Goal: Use online tool/utility: Utilize a website feature to perform a specific function

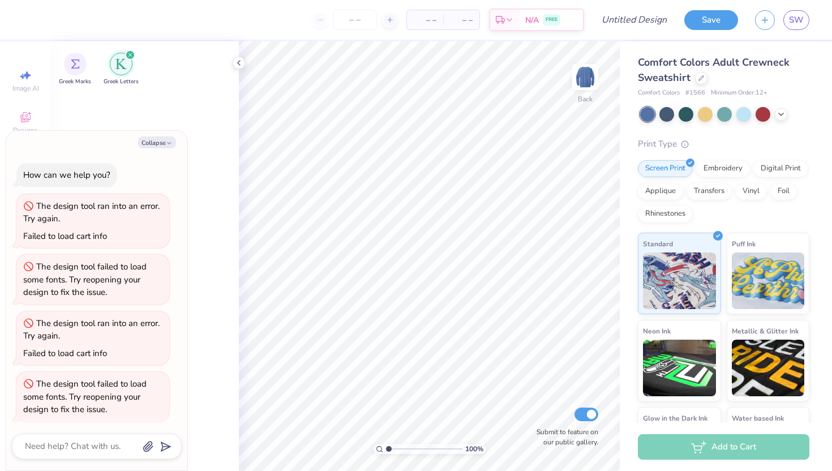
scroll to position [2, 0]
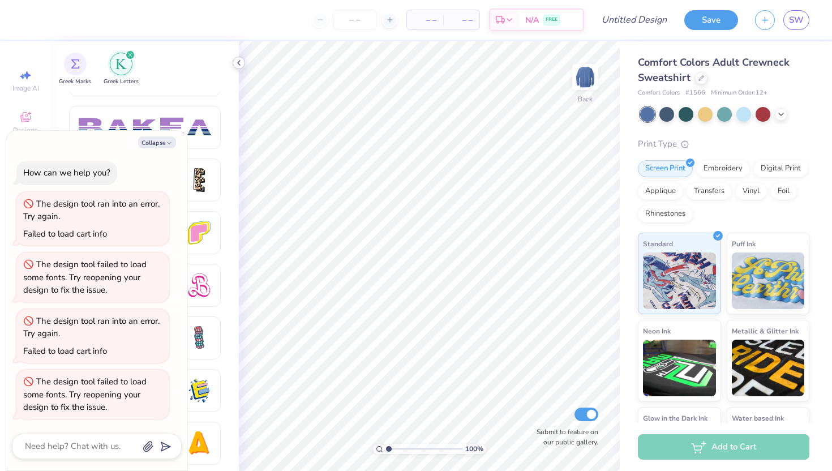
click at [241, 62] on icon at bounding box center [238, 62] width 9 height 9
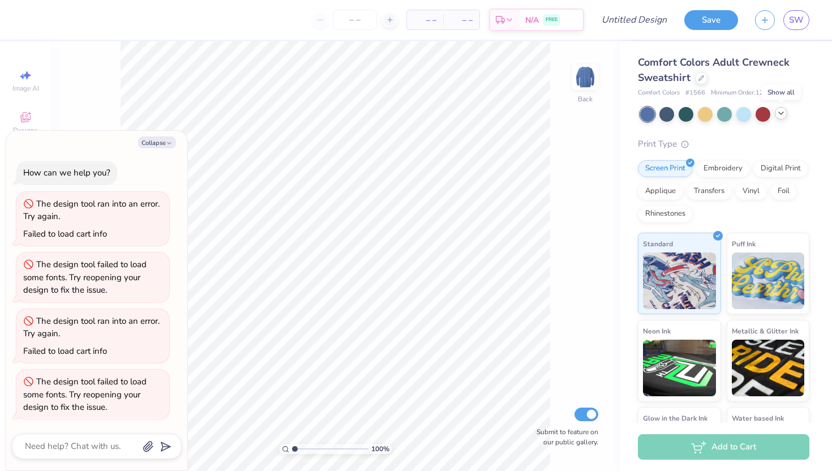
click at [782, 113] on icon at bounding box center [781, 113] width 9 height 9
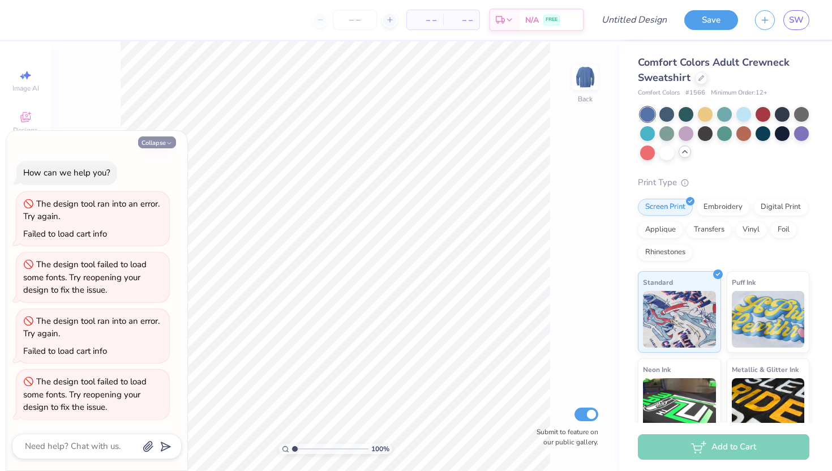
click at [161, 144] on button "Collapse" at bounding box center [157, 142] width 38 height 12
type textarea "x"
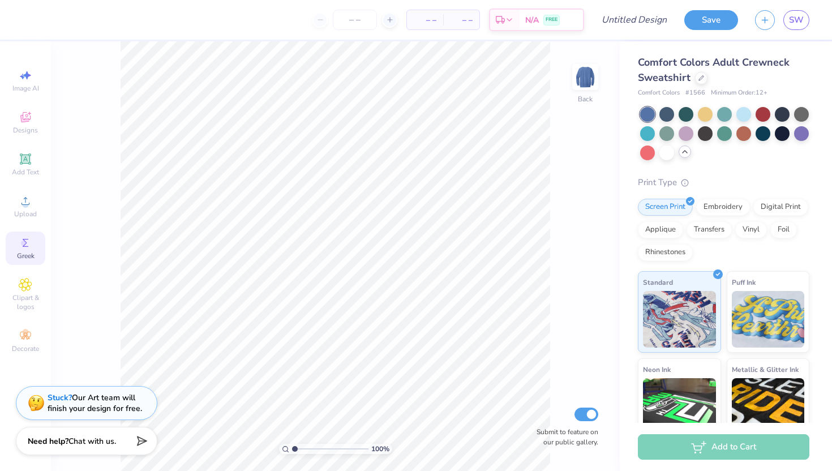
click at [23, 249] on icon at bounding box center [26, 243] width 14 height 14
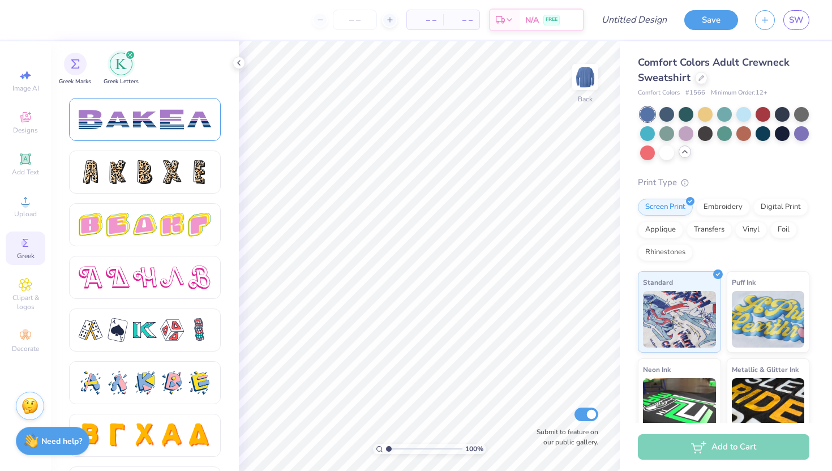
scroll to position [1884, 0]
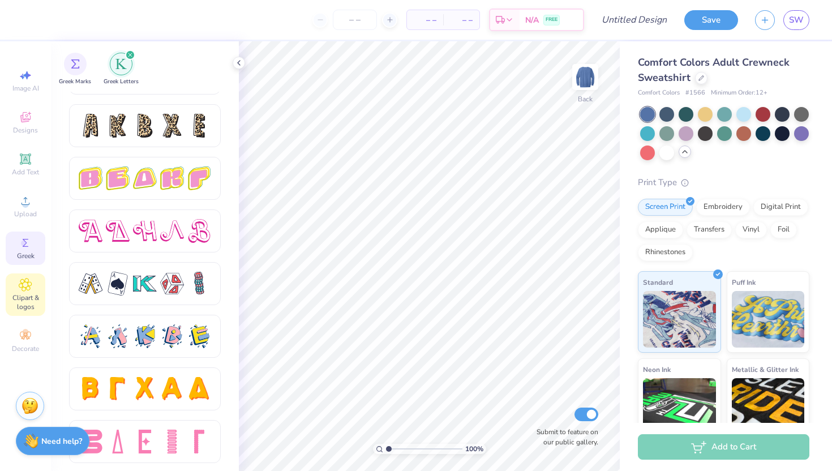
click at [20, 306] on span "Clipart & logos" at bounding box center [26, 302] width 40 height 18
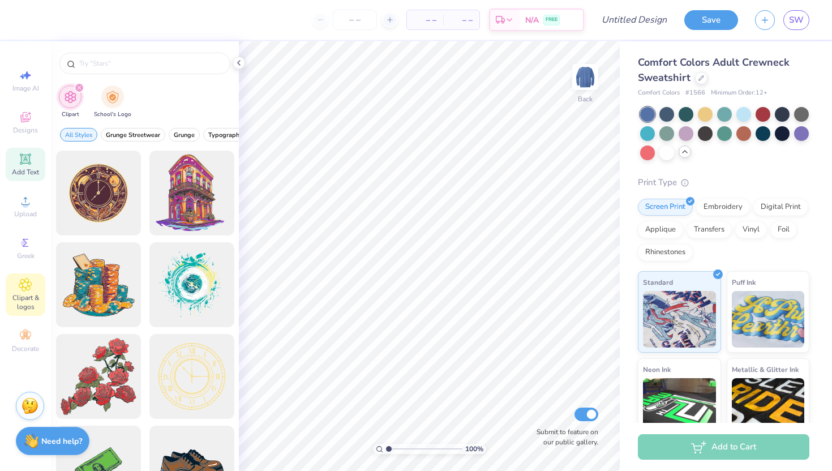
click at [29, 161] on icon at bounding box center [25, 159] width 8 height 8
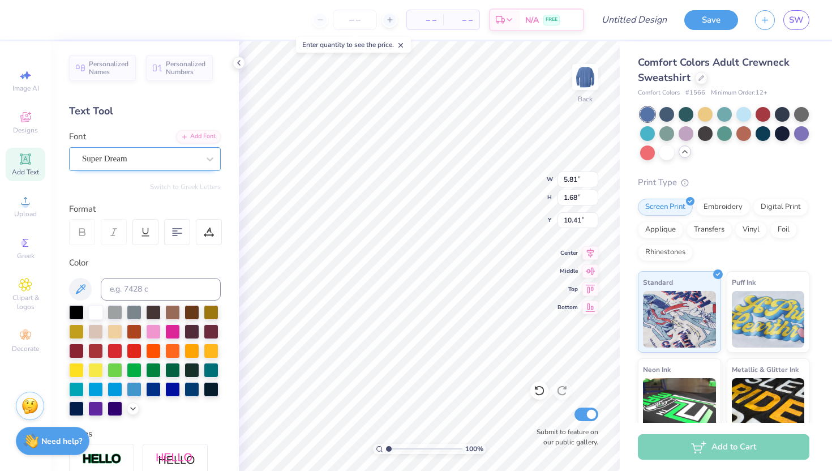
click at [193, 151] on div "Super Dream" at bounding box center [140, 159] width 119 height 18
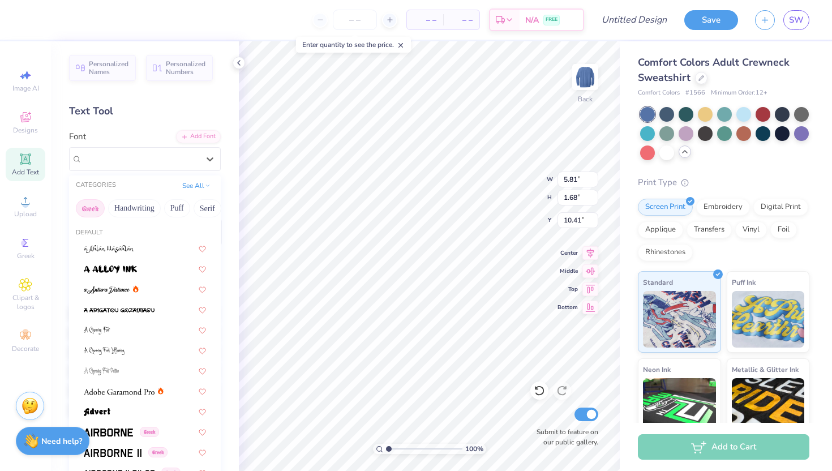
click at [88, 211] on button "Greek" at bounding box center [90, 208] width 29 height 18
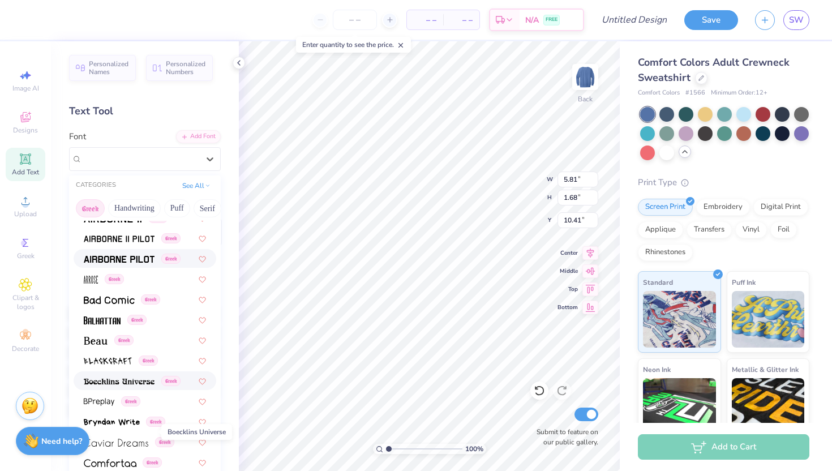
scroll to position [0, 0]
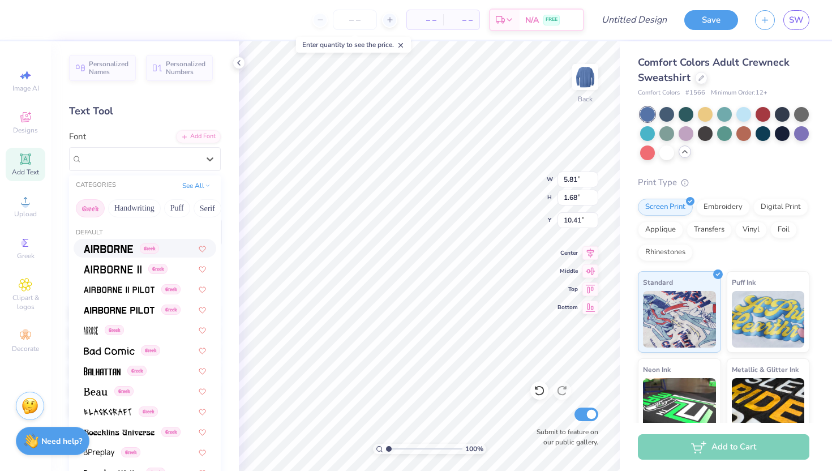
click at [89, 207] on button "Greek" at bounding box center [90, 208] width 29 height 18
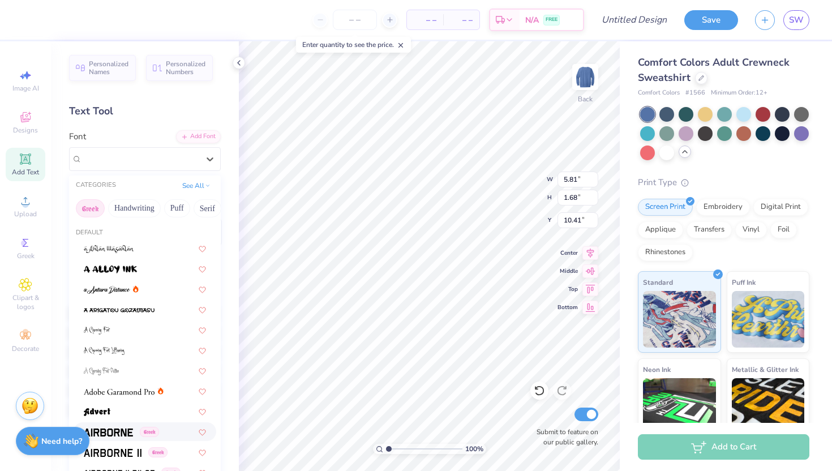
click at [89, 207] on button "Greek" at bounding box center [90, 208] width 29 height 18
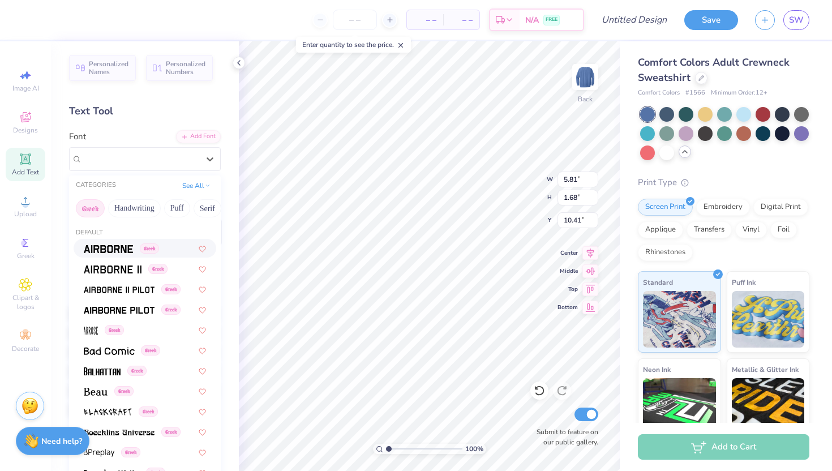
click at [89, 207] on button "Greek" at bounding box center [90, 208] width 29 height 18
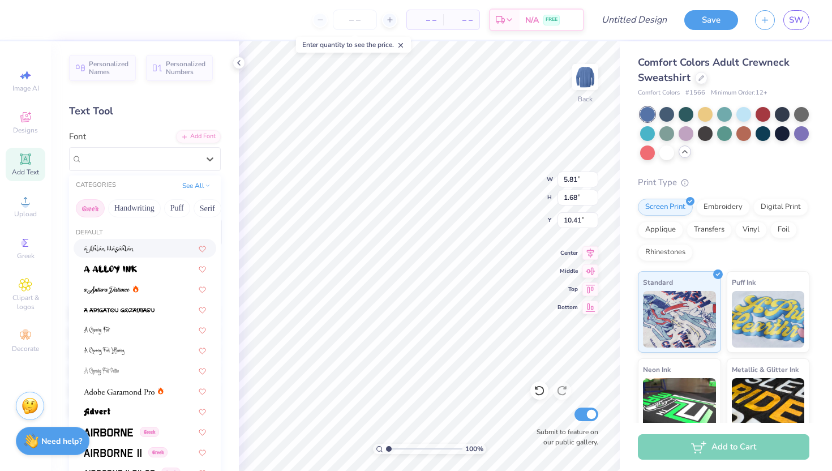
click at [93, 210] on button "Greek" at bounding box center [90, 208] width 29 height 18
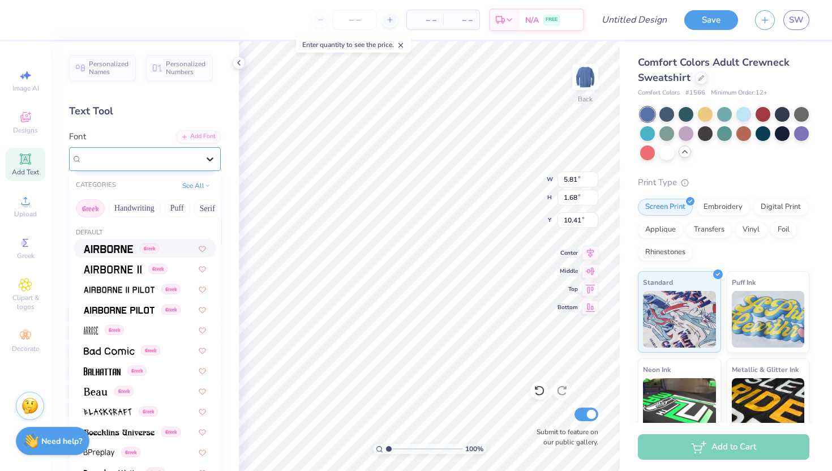
click at [212, 158] on icon at bounding box center [210, 159] width 7 height 4
click at [211, 168] on div at bounding box center [210, 159] width 20 height 20
click at [207, 186] on icon at bounding box center [208, 185] width 6 height 6
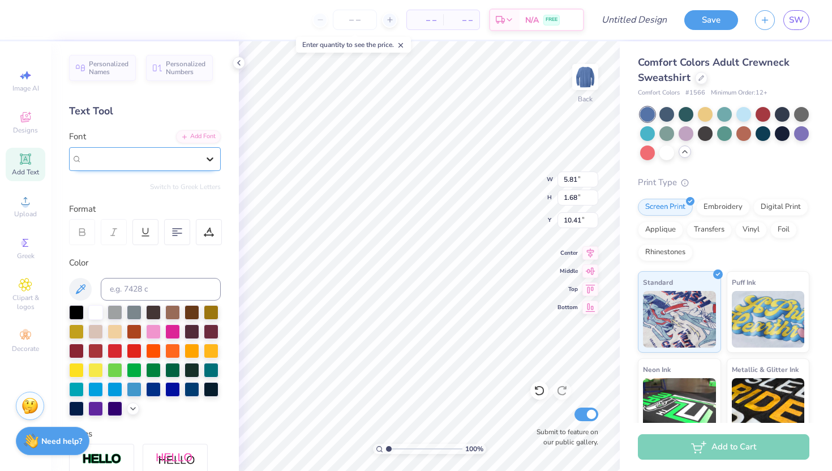
click at [205, 156] on icon at bounding box center [209, 158] width 11 height 11
type textarea "T"
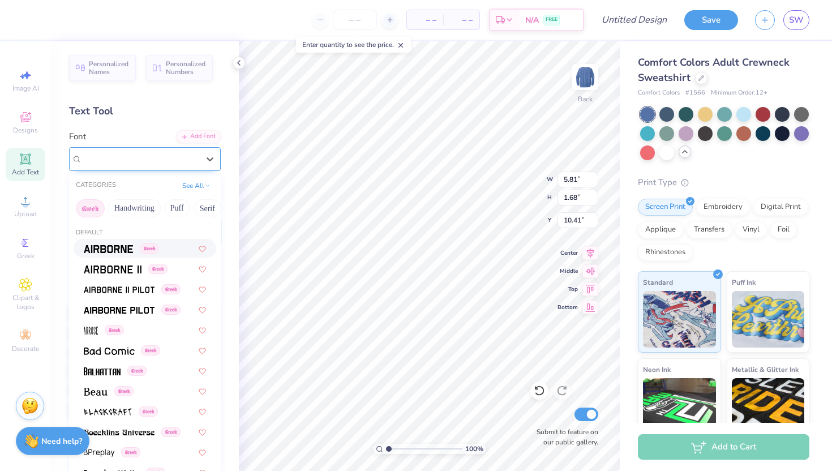
click at [179, 157] on div "Super Dream" at bounding box center [140, 159] width 119 height 18
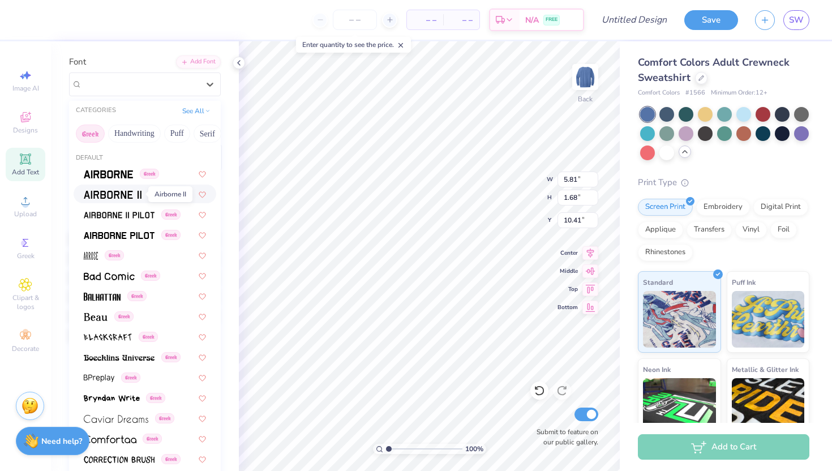
click at [125, 197] on img at bounding box center [113, 195] width 58 height 8
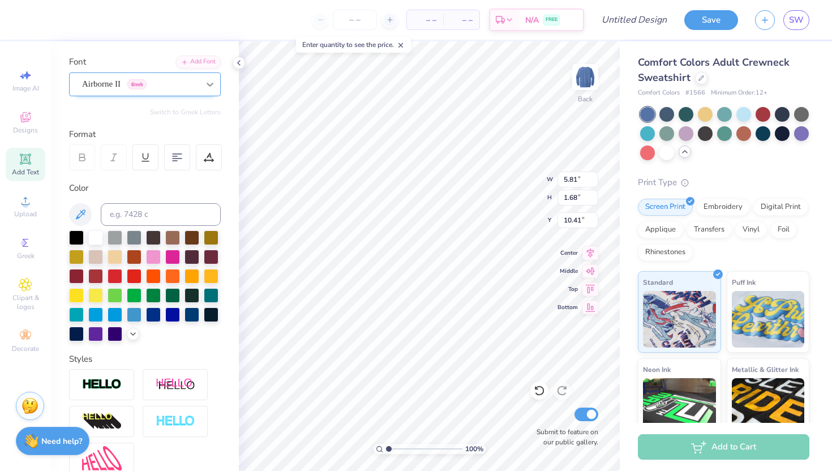
click at [205, 84] on icon at bounding box center [209, 84] width 11 height 11
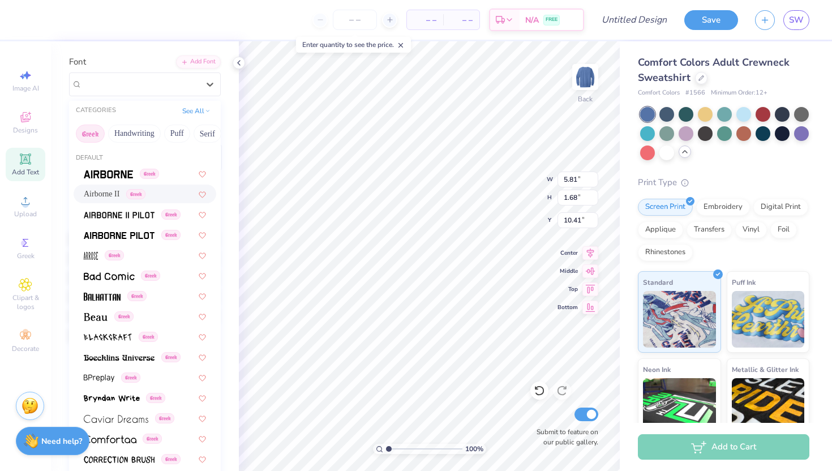
click at [99, 131] on button "Greek" at bounding box center [90, 134] width 29 height 18
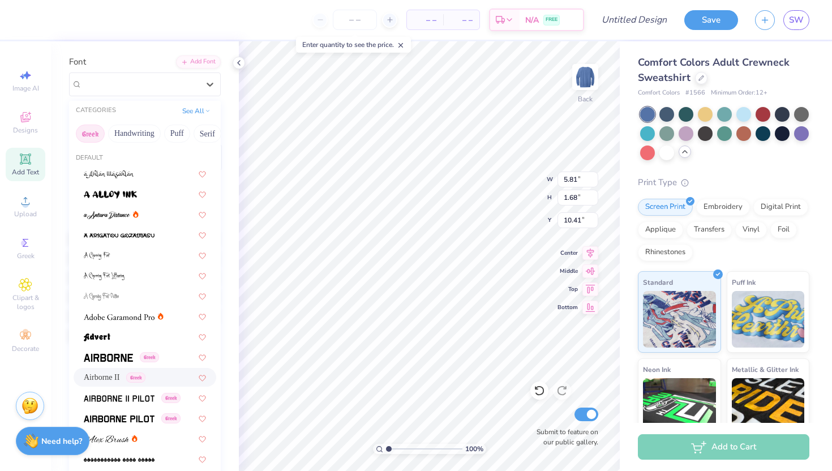
click at [96, 133] on button "Greek" at bounding box center [90, 134] width 29 height 18
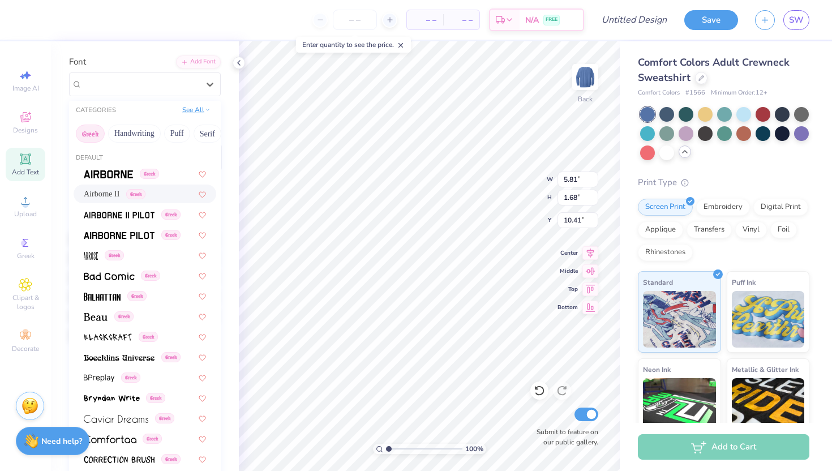
click at [200, 108] on button "See All" at bounding box center [196, 109] width 35 height 11
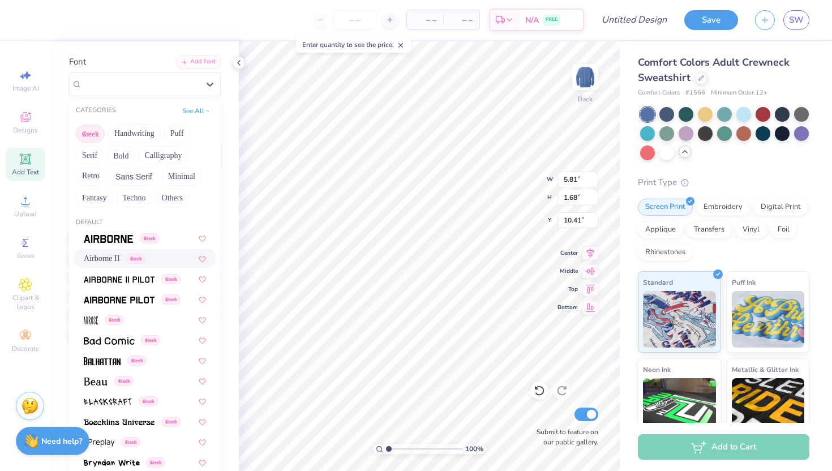
click at [95, 137] on button "Greek" at bounding box center [90, 134] width 29 height 18
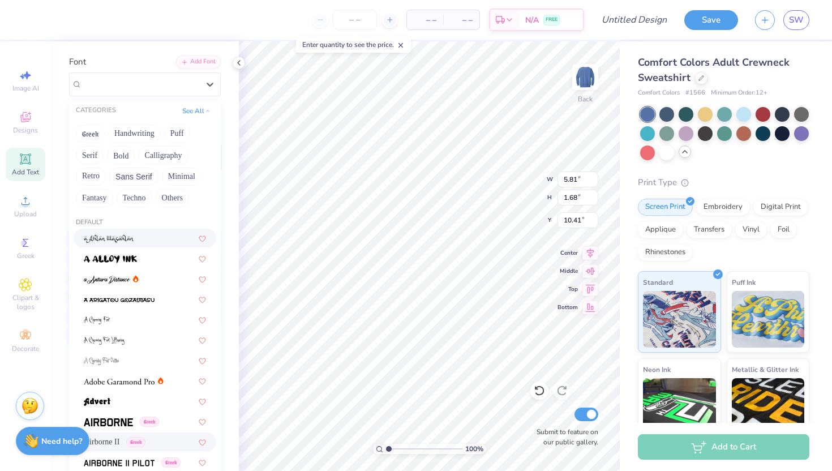
click at [154, 235] on div at bounding box center [145, 238] width 122 height 12
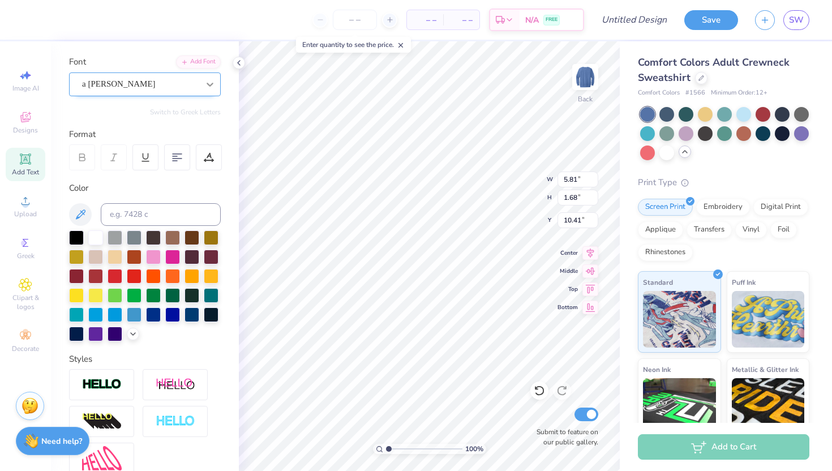
click at [203, 82] on div at bounding box center [210, 84] width 20 height 20
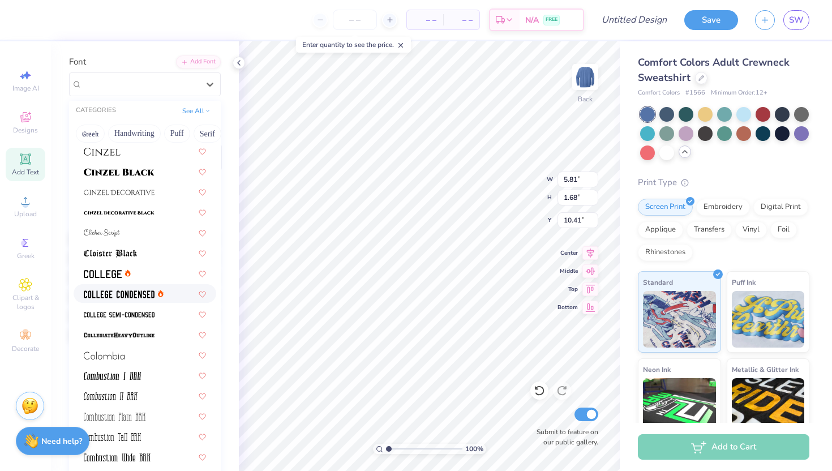
scroll to position [1384, 0]
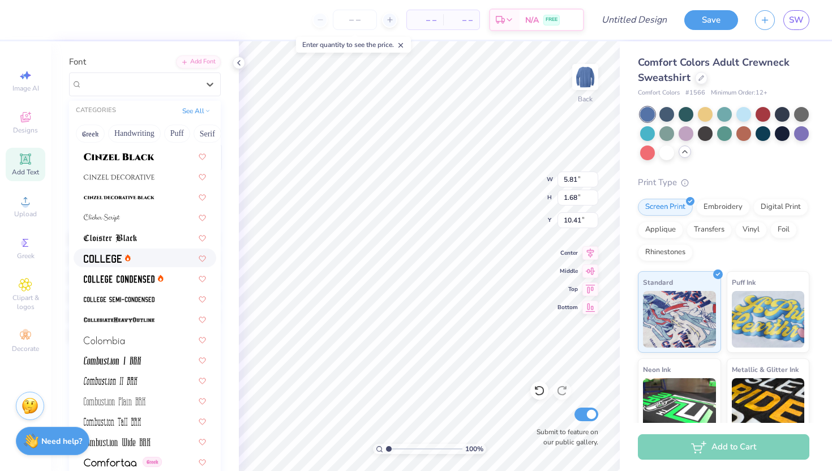
click at [138, 260] on div at bounding box center [145, 258] width 122 height 12
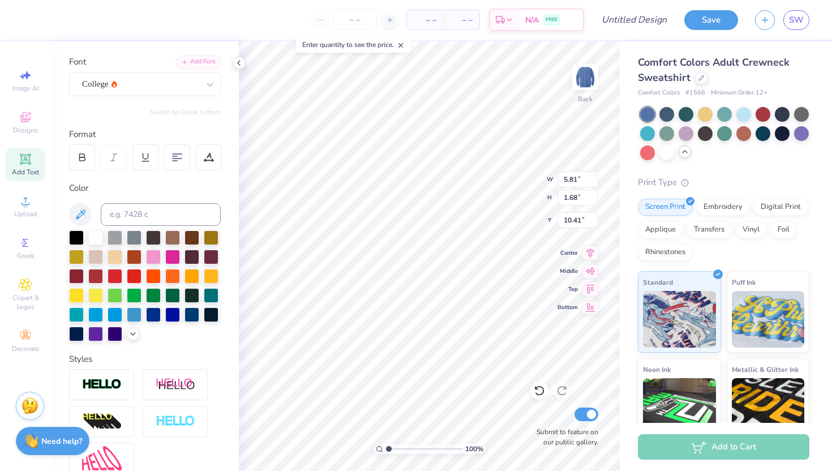
type textarea "f"
paste textarea
type textarea "v"
paste textarea
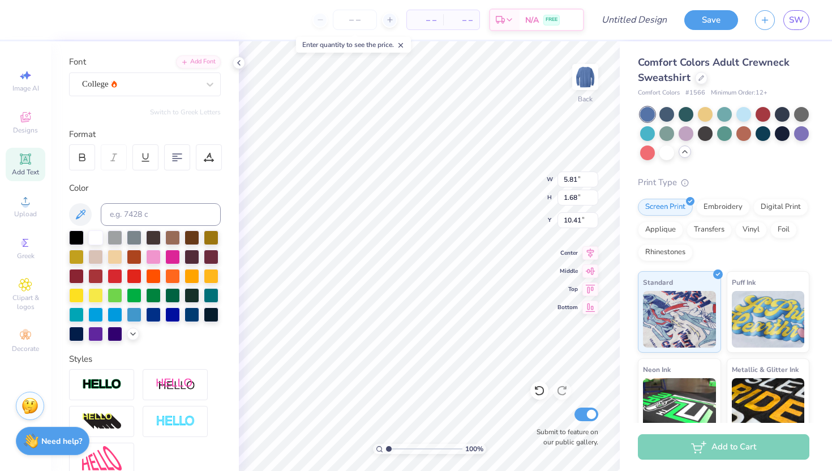
paste textarea
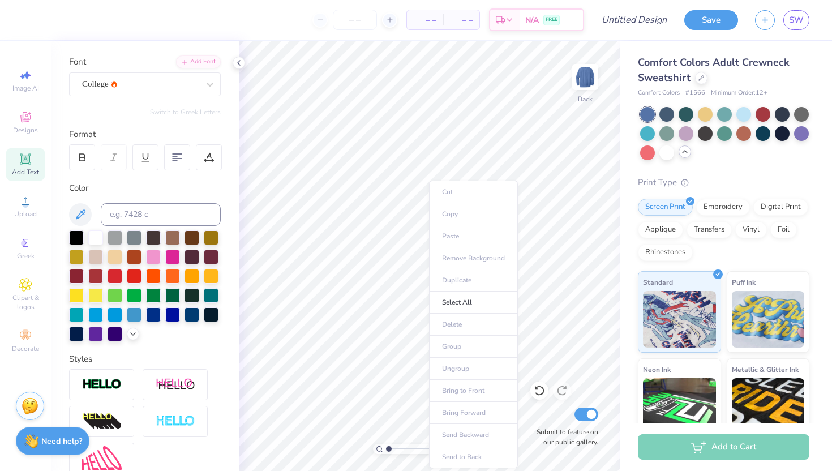
click at [452, 238] on ul "Cut Copy Paste Remove Background Duplicate Select All Delete Group Ungroup Brin…" at bounding box center [473, 325] width 89 height 288
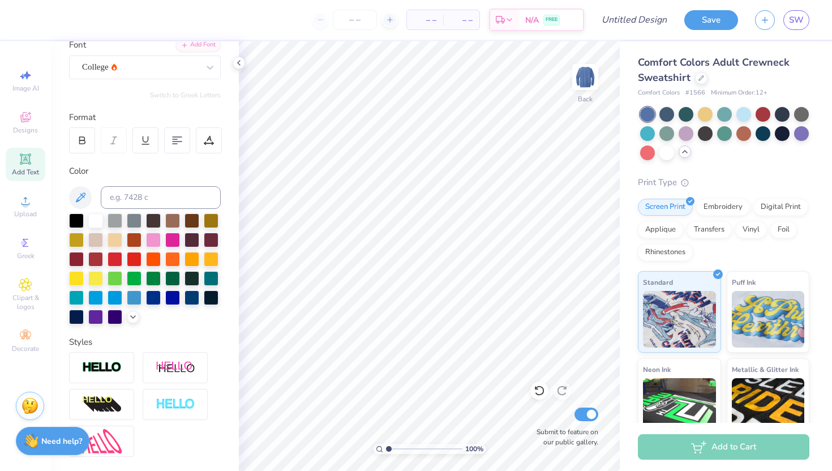
scroll to position [0, 0]
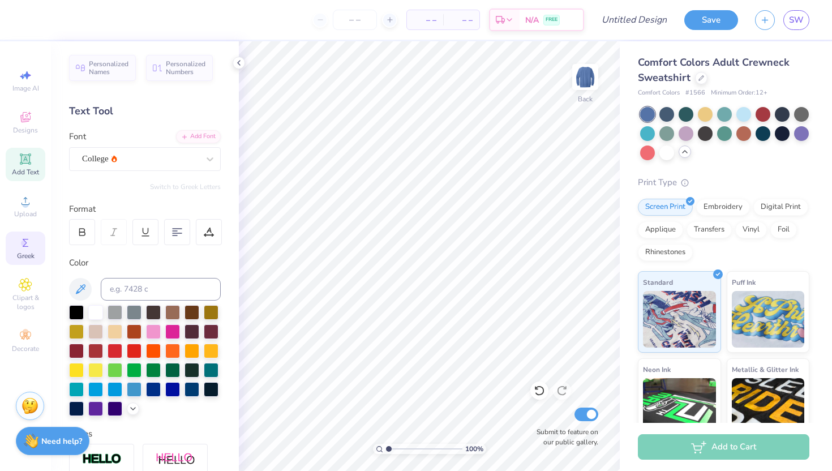
click at [25, 242] on icon at bounding box center [26, 243] width 6 height 8
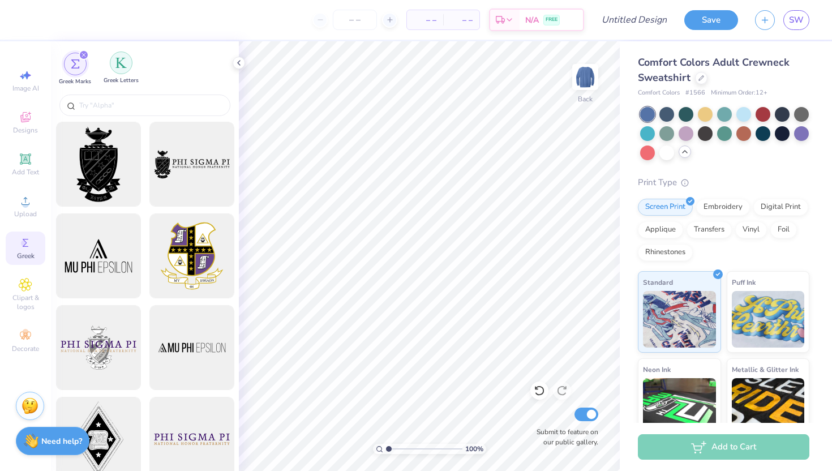
click at [122, 57] on div "filter for Greek Letters" at bounding box center [121, 63] width 23 height 23
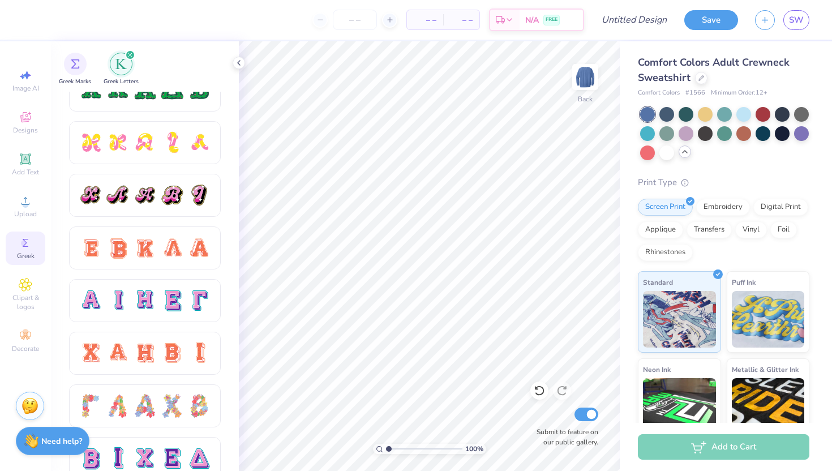
scroll to position [604, 0]
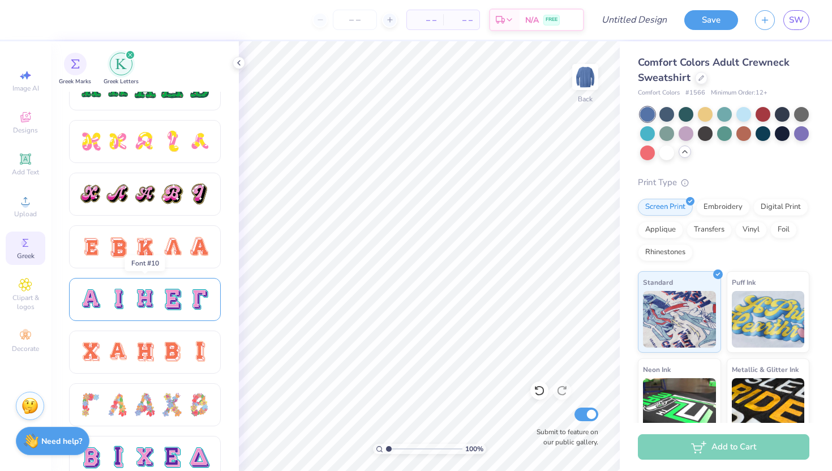
click at [121, 309] on div at bounding box center [118, 300] width 24 height 24
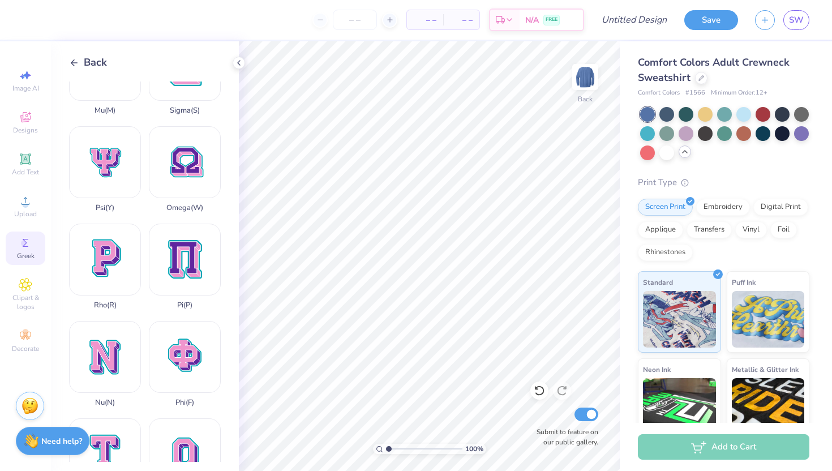
scroll to position [542, 0]
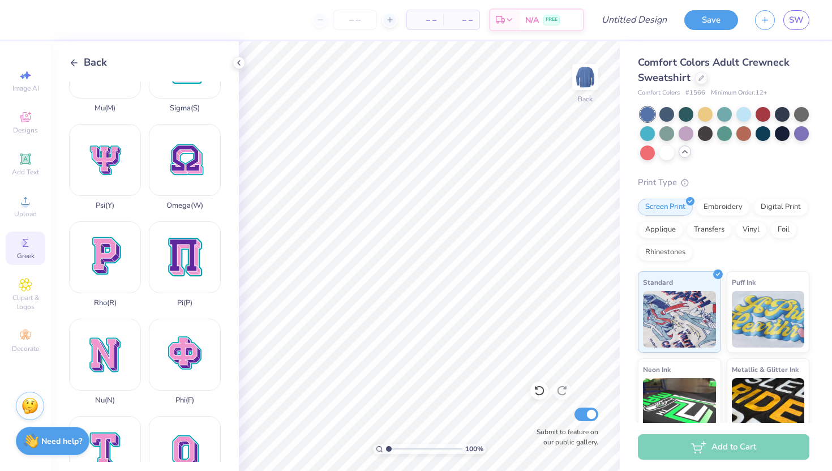
click at [19, 247] on icon at bounding box center [26, 243] width 14 height 14
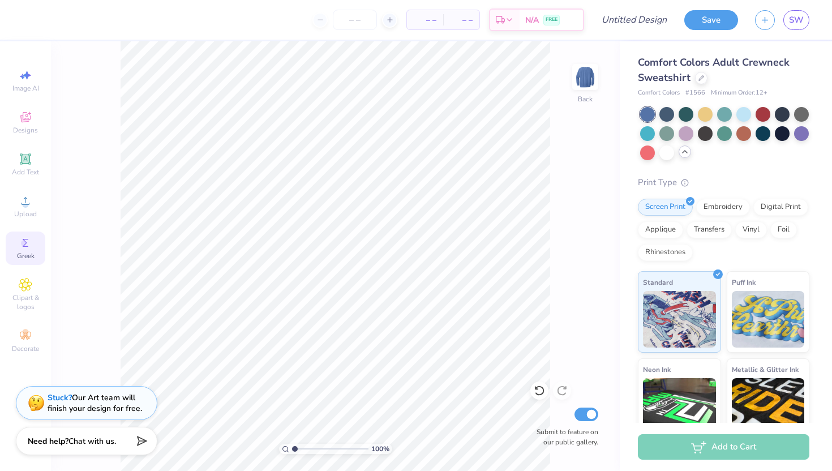
click at [21, 246] on icon at bounding box center [26, 243] width 14 height 14
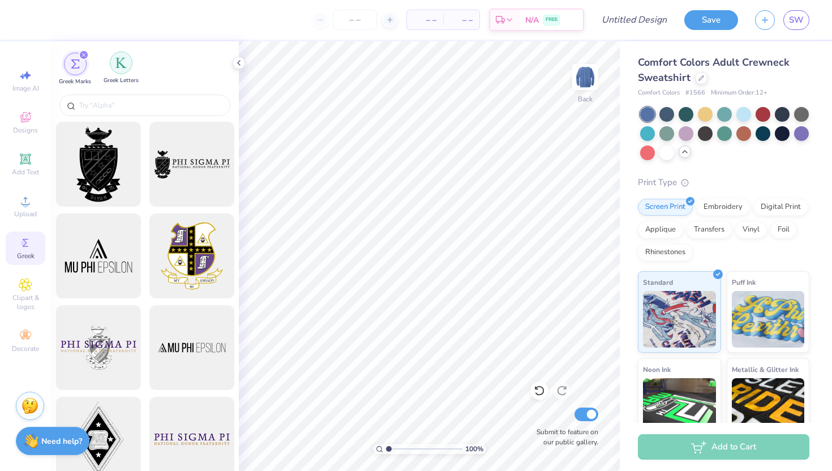
click at [123, 67] on img "filter for Greek Letters" at bounding box center [121, 62] width 11 height 11
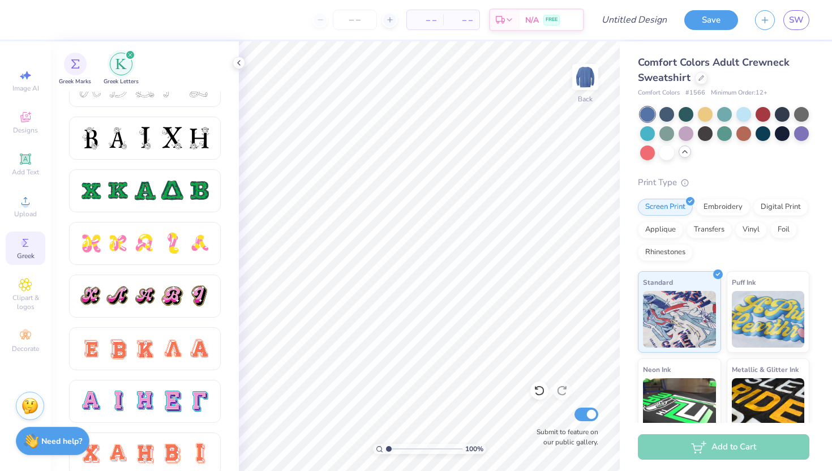
scroll to position [503, 0]
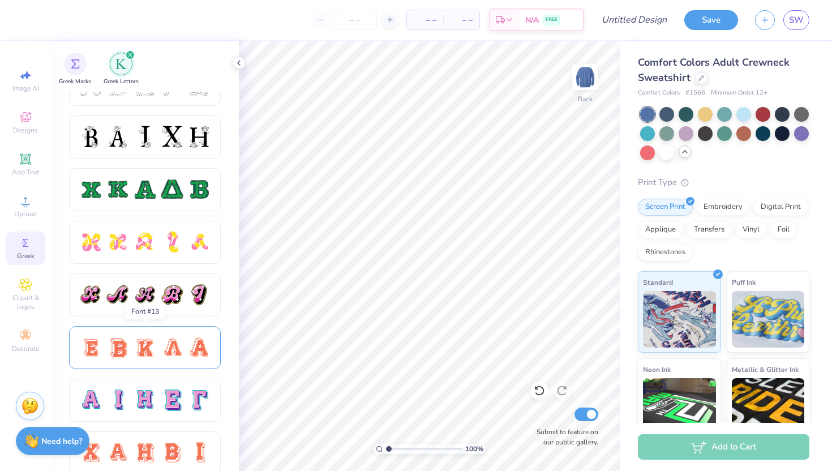
click at [127, 343] on div at bounding box center [118, 348] width 24 height 24
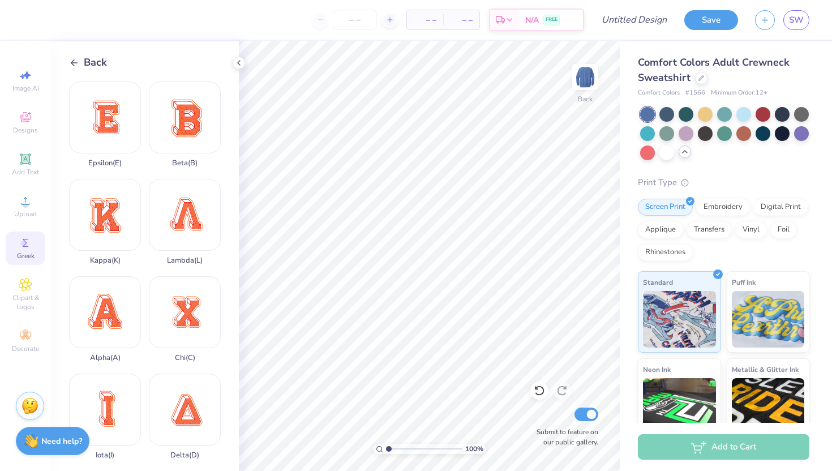
click at [22, 251] on span "Greek" at bounding box center [26, 255] width 18 height 9
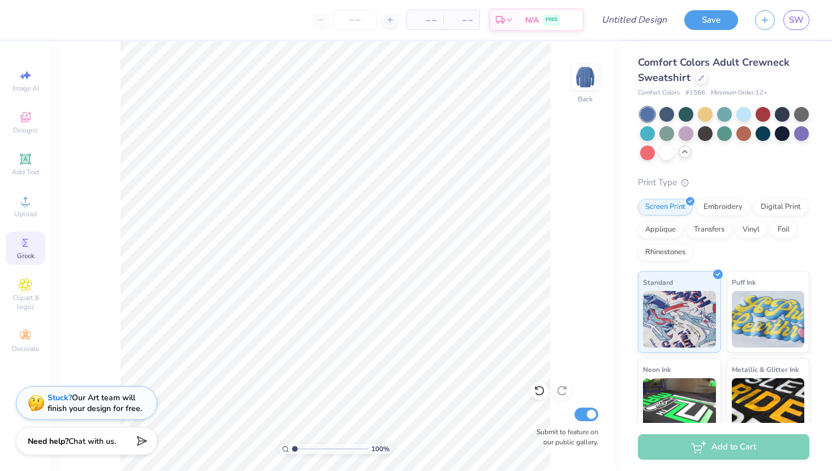
click at [22, 251] on span "Greek" at bounding box center [26, 255] width 18 height 9
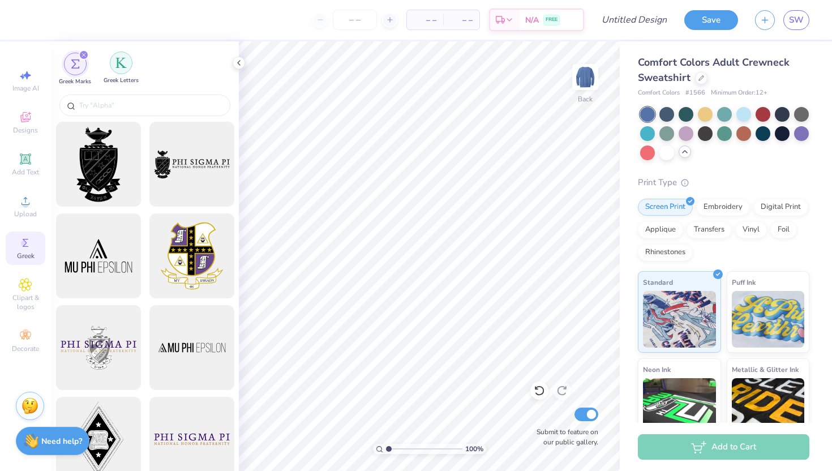
click at [118, 65] on img "filter for Greek Letters" at bounding box center [121, 62] width 11 height 11
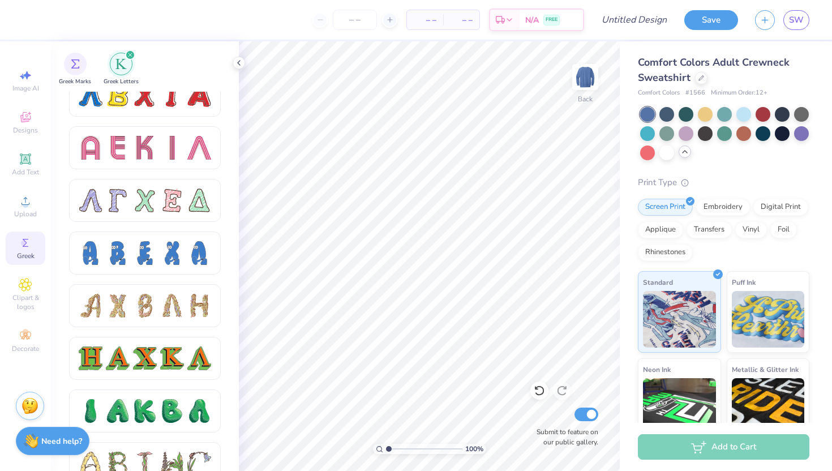
scroll to position [1079, 0]
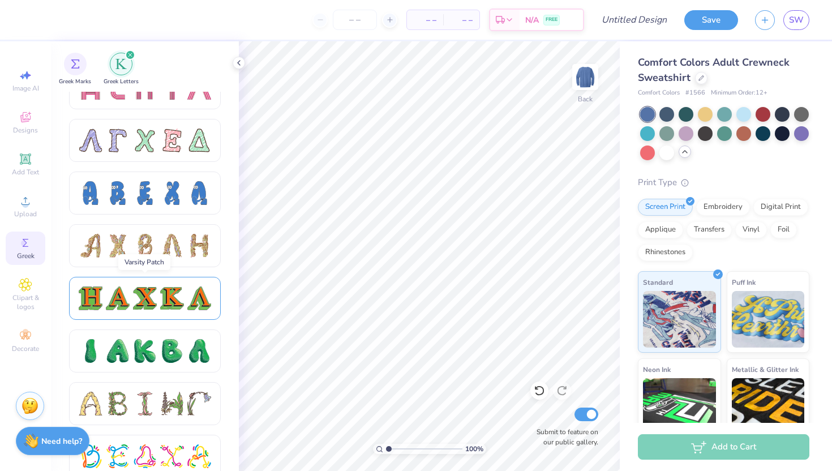
click at [143, 305] on div at bounding box center [145, 299] width 24 height 24
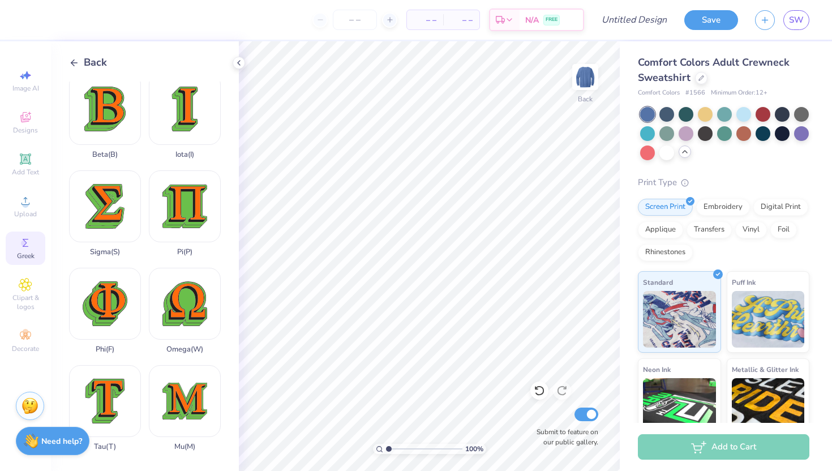
scroll to position [402, 0]
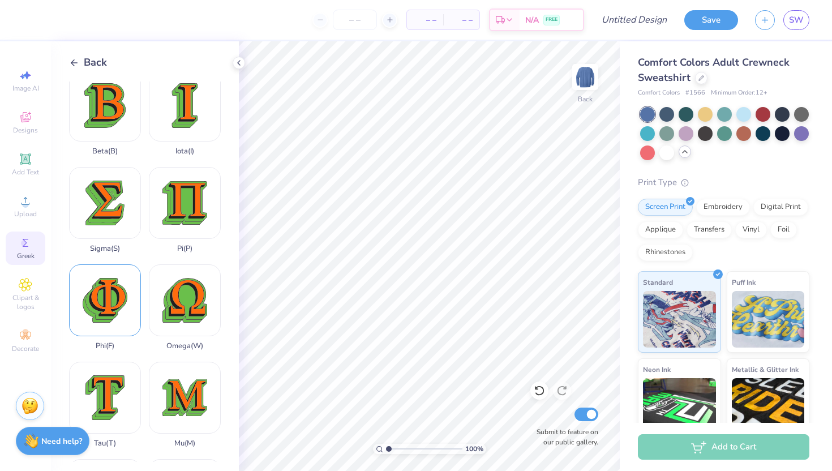
click at [113, 310] on div "Phi ( F )" at bounding box center [105, 307] width 72 height 86
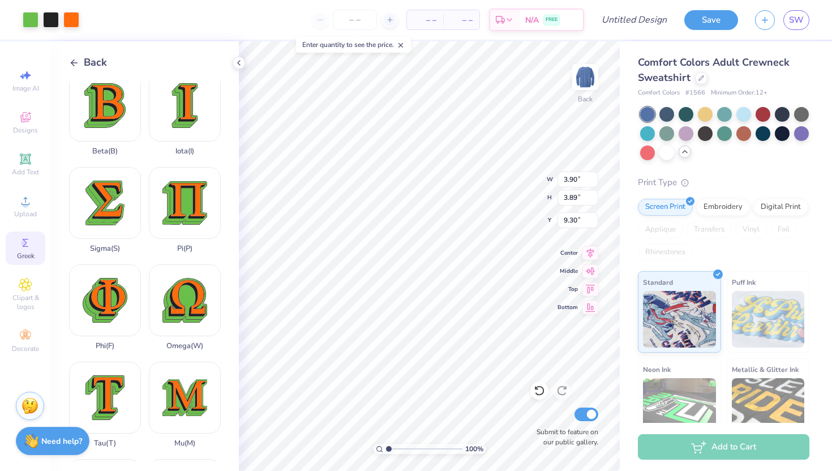
type input "3.67"
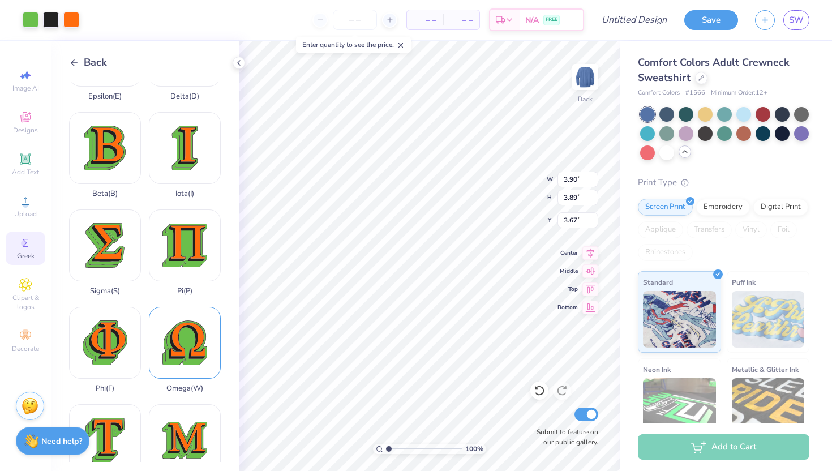
scroll to position [345, 0]
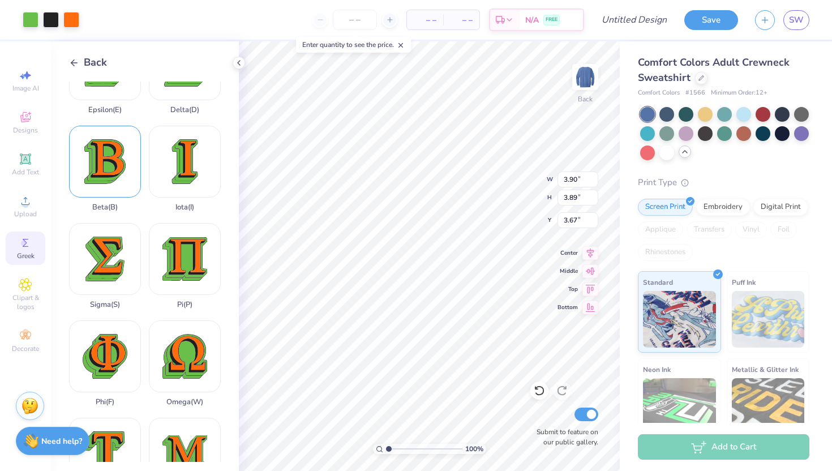
click at [115, 165] on div "Beta ( B )" at bounding box center [105, 169] width 72 height 86
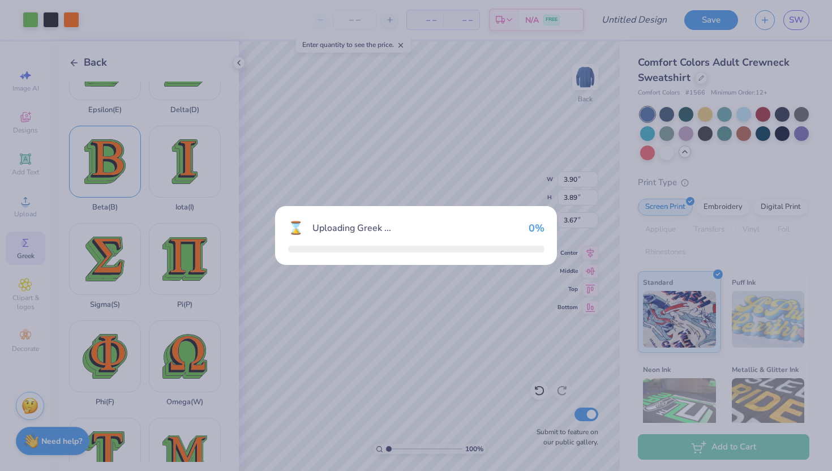
type input "3.61"
type input "3.90"
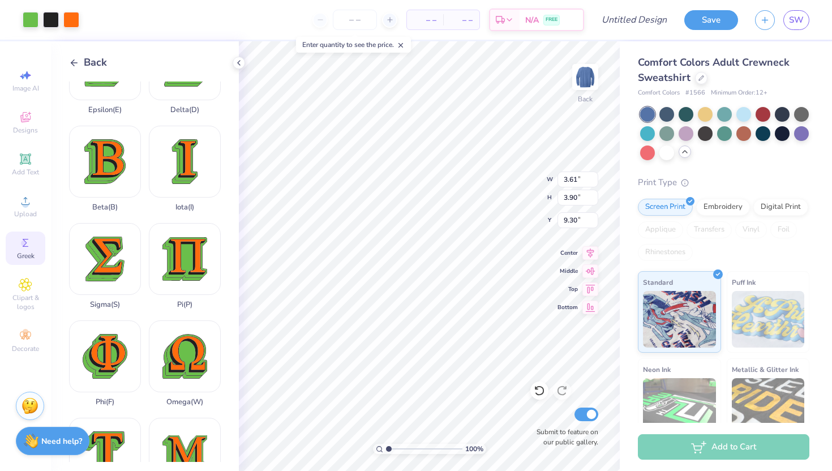
type input "3.67"
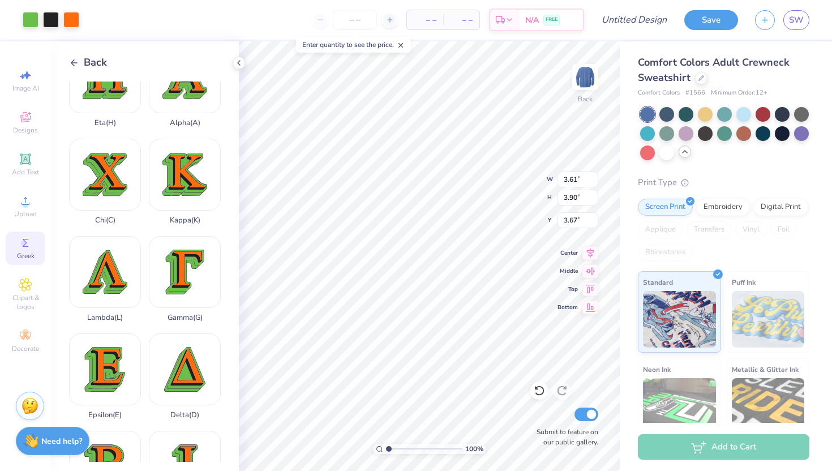
scroll to position [0, 0]
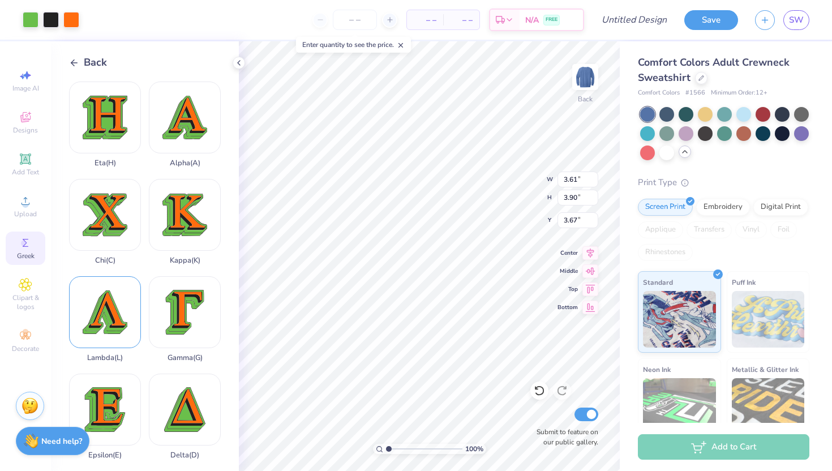
click at [109, 325] on div "Lambda ( L )" at bounding box center [105, 319] width 72 height 86
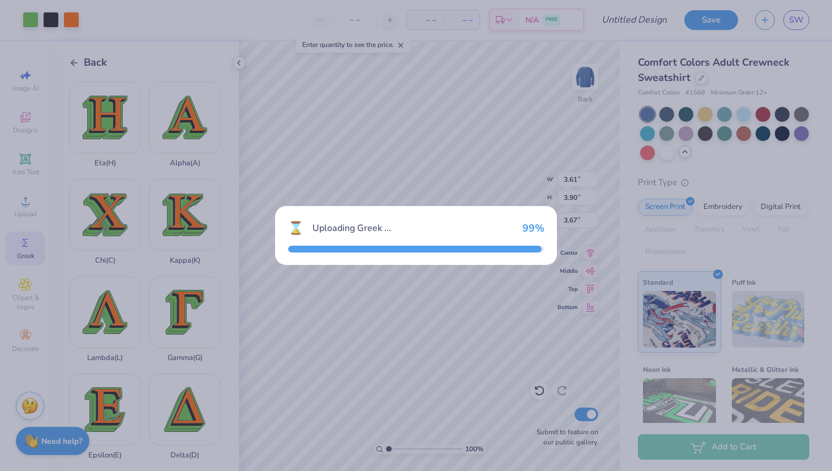
type input "4.07"
type input "3.96"
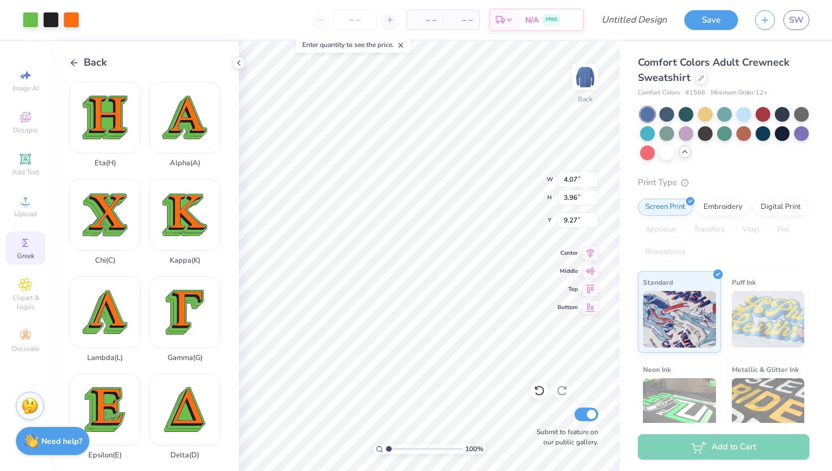
type input "3.60"
click at [35, 16] on div at bounding box center [31, 19] width 16 height 16
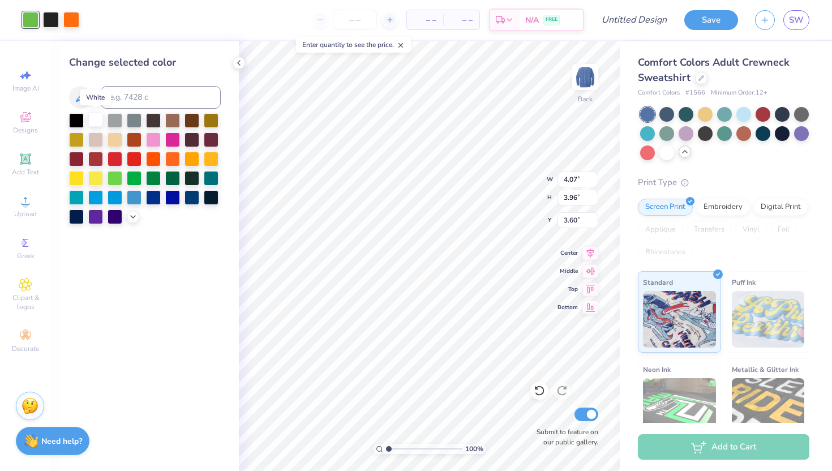
click at [100, 121] on div at bounding box center [95, 119] width 15 height 15
type input "3.61"
type input "3.90"
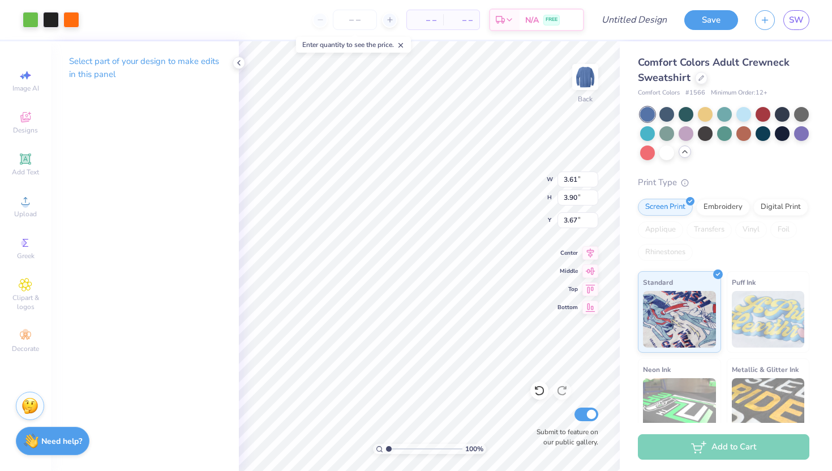
type input "3.63"
click at [31, 18] on div at bounding box center [31, 19] width 16 height 16
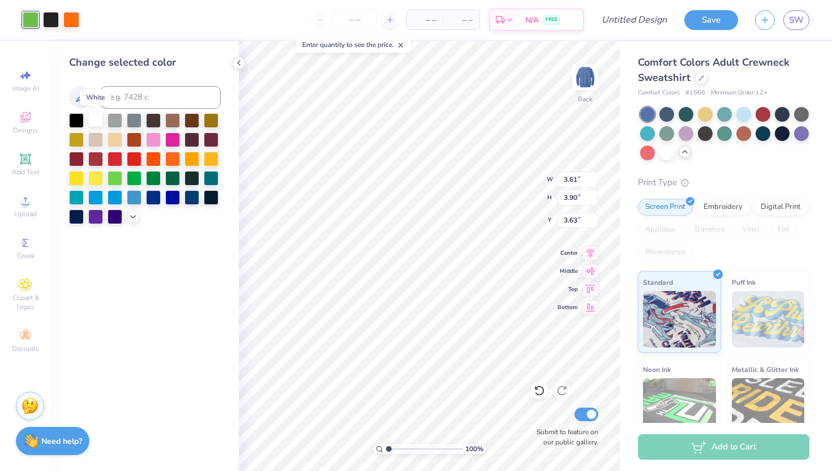
click at [96, 117] on div at bounding box center [95, 119] width 15 height 15
click at [96, 126] on div at bounding box center [95, 119] width 15 height 15
type input "3.90"
type input "3.89"
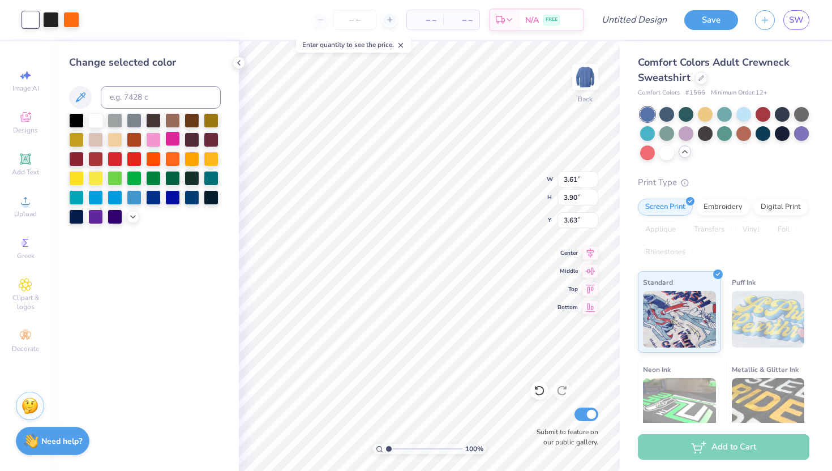
type input "3.67"
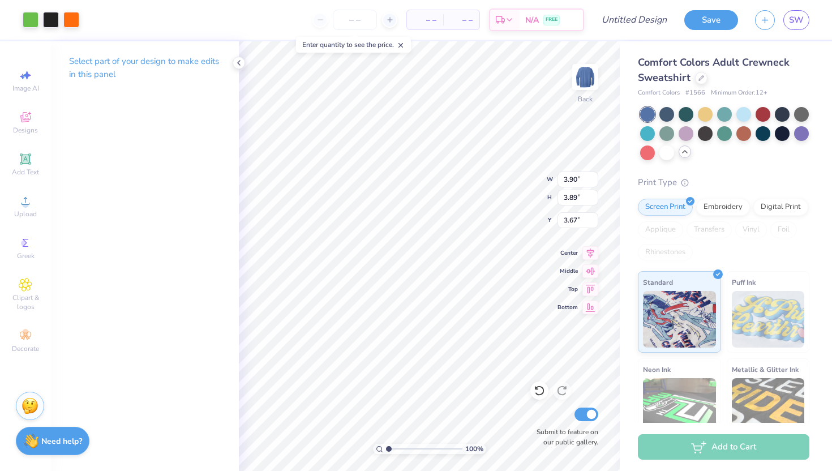
click at [36, 29] on div "Art colors" at bounding box center [39, 20] width 79 height 40
click at [29, 21] on div at bounding box center [31, 19] width 16 height 16
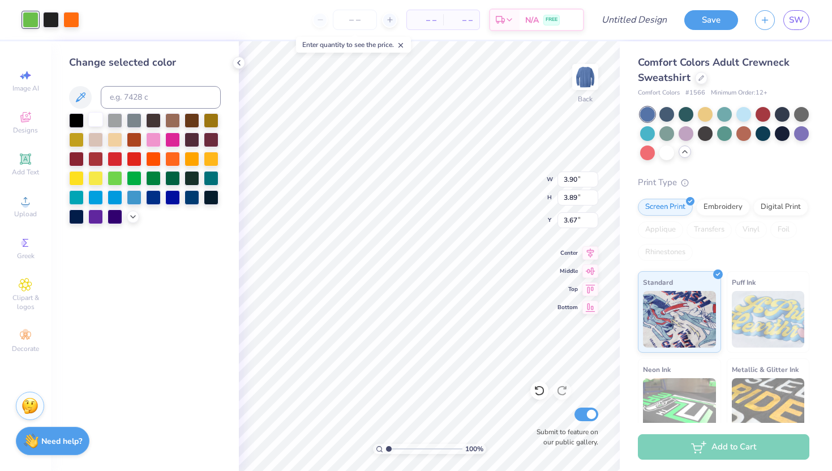
click at [93, 123] on div at bounding box center [95, 119] width 15 height 15
click at [67, 19] on div at bounding box center [71, 19] width 16 height 16
click at [96, 121] on div at bounding box center [95, 119] width 15 height 15
type input "3.61"
type input "3.90"
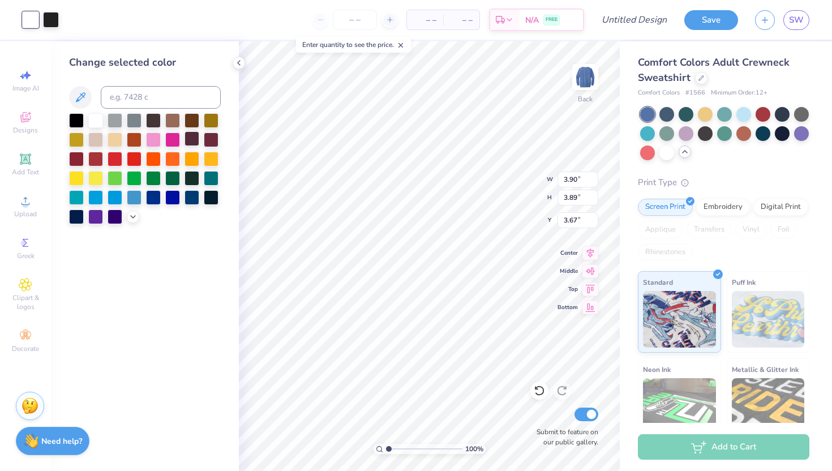
type input "3.63"
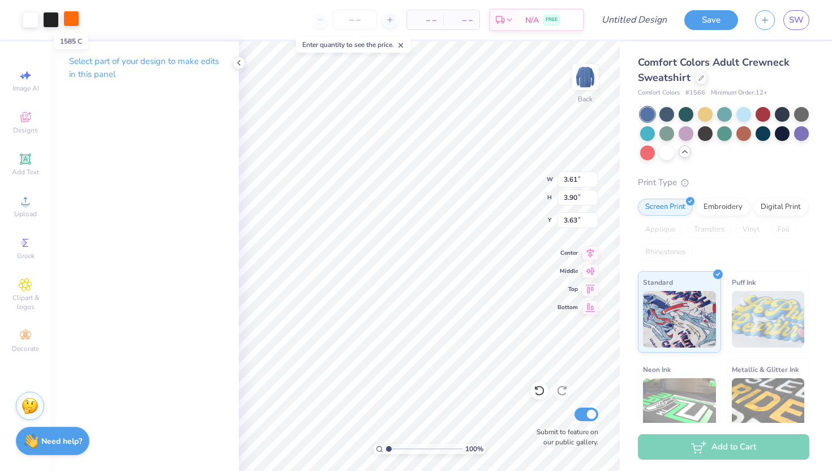
click at [69, 16] on div at bounding box center [71, 19] width 16 height 16
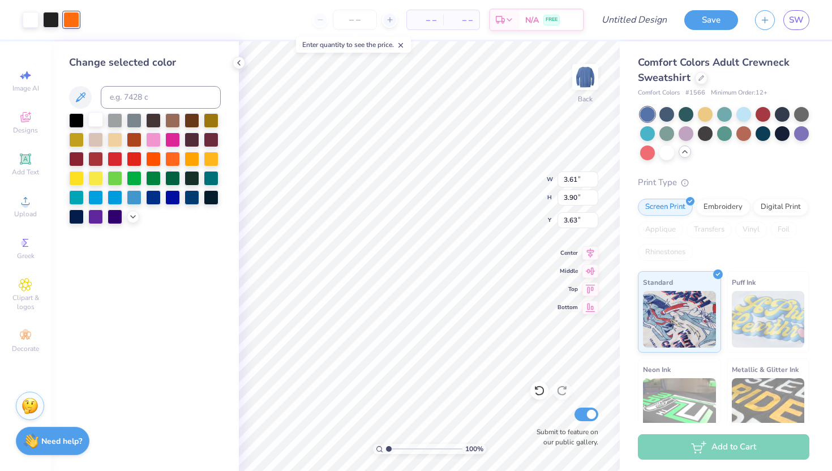
click at [89, 119] on div at bounding box center [95, 119] width 15 height 15
type input "4.07"
type input "3.96"
type input "3.60"
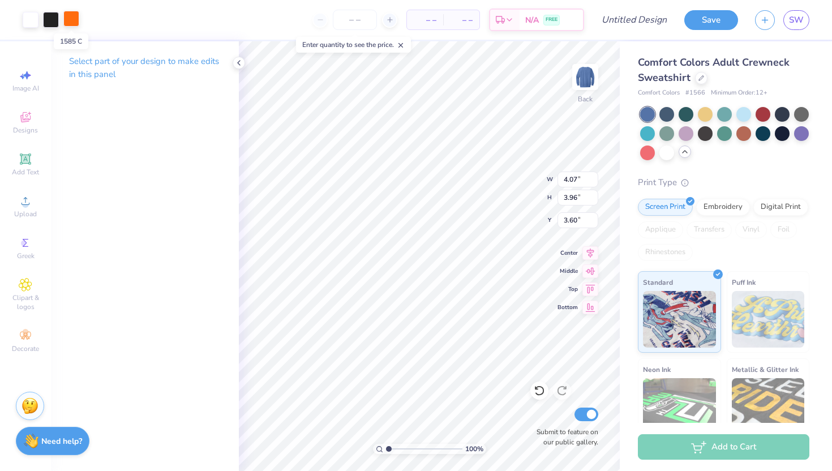
click at [70, 17] on div at bounding box center [71, 19] width 16 height 16
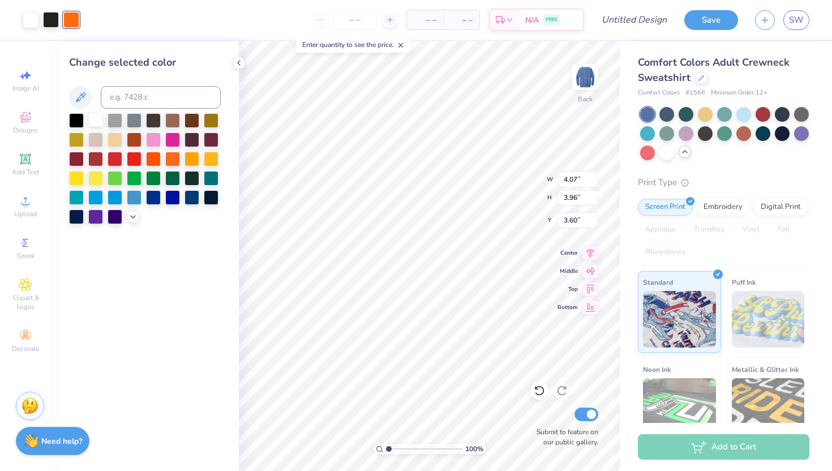
click at [96, 122] on div at bounding box center [95, 119] width 15 height 15
click at [31, 16] on div at bounding box center [31, 20] width 16 height 16
click at [189, 194] on div at bounding box center [192, 196] width 15 height 15
click at [196, 194] on div at bounding box center [192, 196] width 15 height 15
click at [69, 23] on div "– – Per Item – – Total Est. Delivery N/A FREE" at bounding box center [325, 20] width 517 height 40
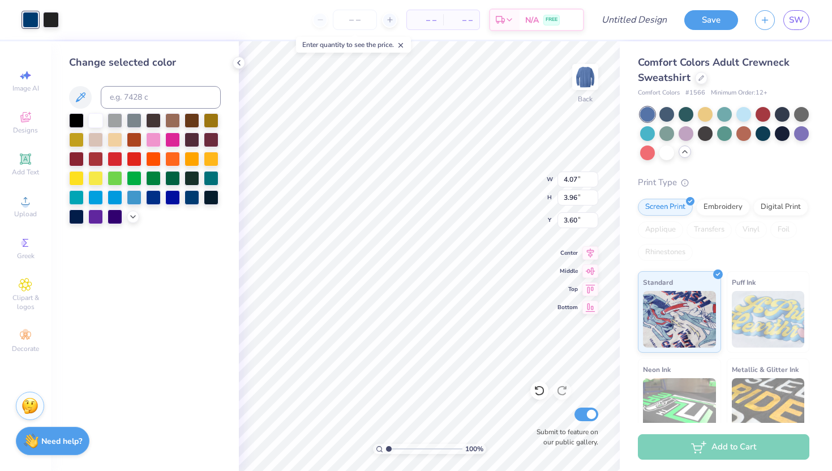
click at [61, 21] on div "Art colors – – Per Item – – Total Est. Delivery N/A FREE Design Title Save SW" at bounding box center [416, 20] width 832 height 40
click at [54, 21] on div at bounding box center [51, 19] width 16 height 16
click at [54, 21] on div at bounding box center [51, 20] width 16 height 16
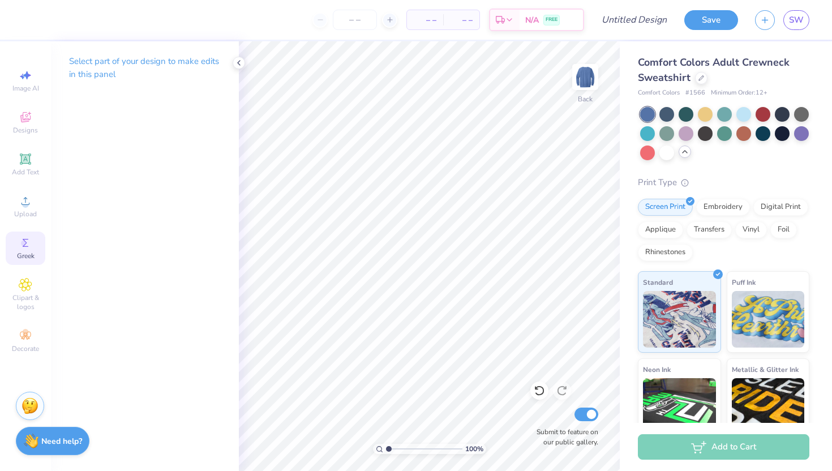
click at [18, 253] on span "Greek" at bounding box center [26, 255] width 18 height 9
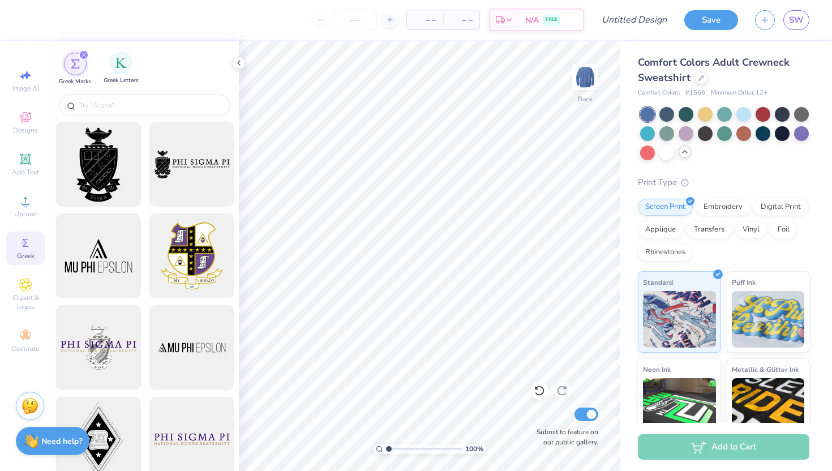
click at [113, 78] on span "Greek Letters" at bounding box center [121, 80] width 35 height 8
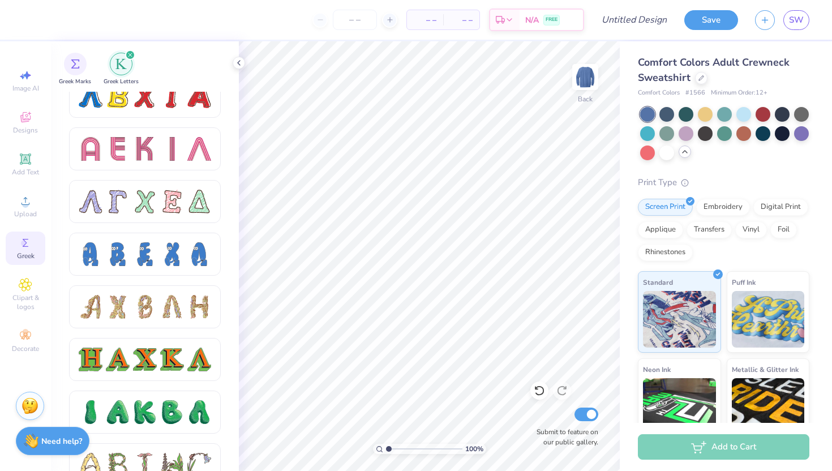
scroll to position [1022, 0]
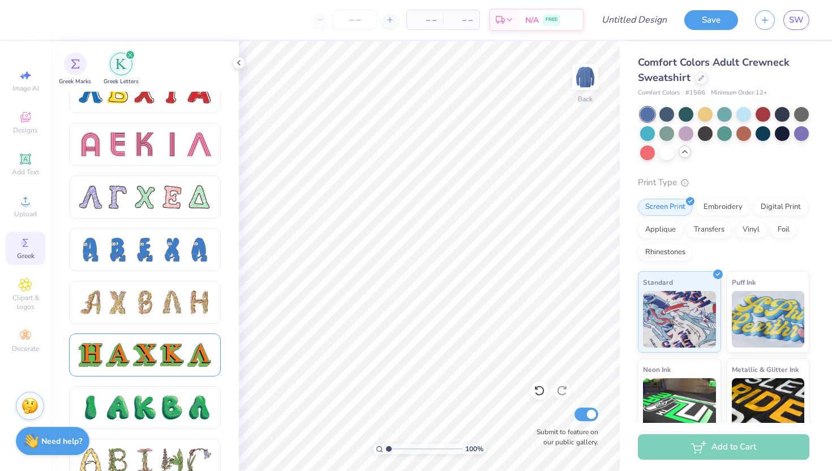
click at [146, 348] on div at bounding box center [145, 355] width 24 height 24
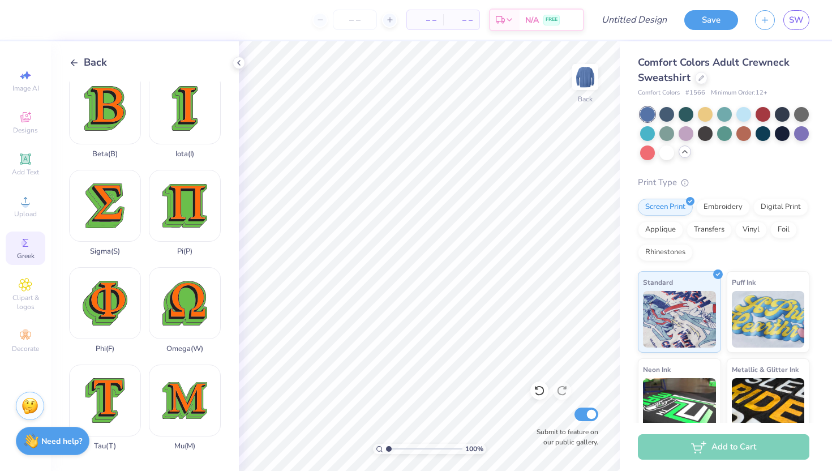
scroll to position [488, 0]
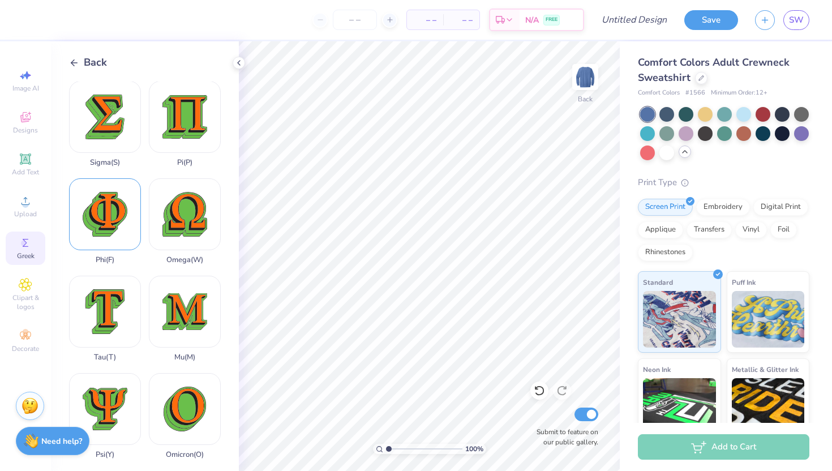
click at [114, 234] on div "Phi ( F )" at bounding box center [105, 221] width 72 height 86
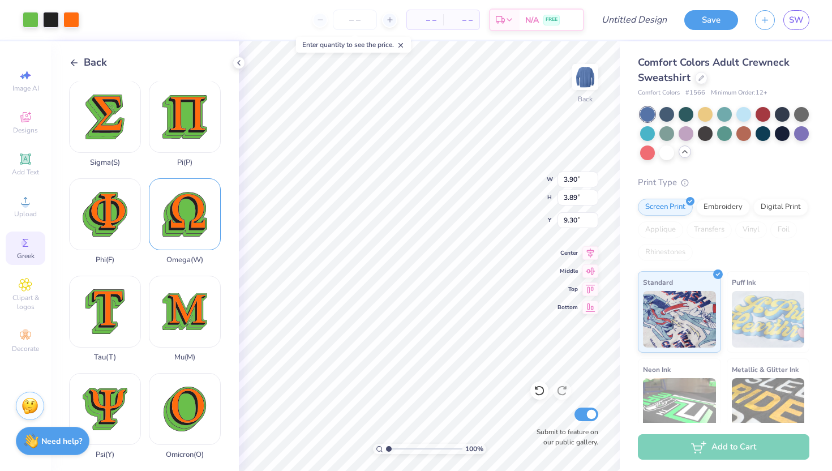
type input "4.09"
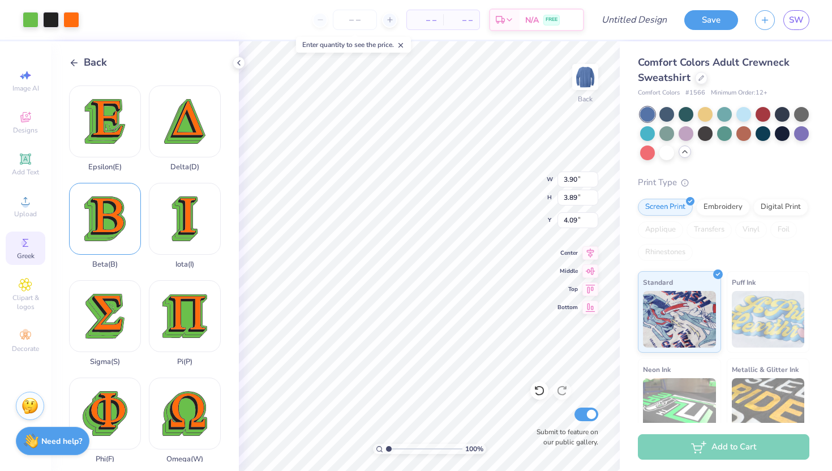
scroll to position [266, 0]
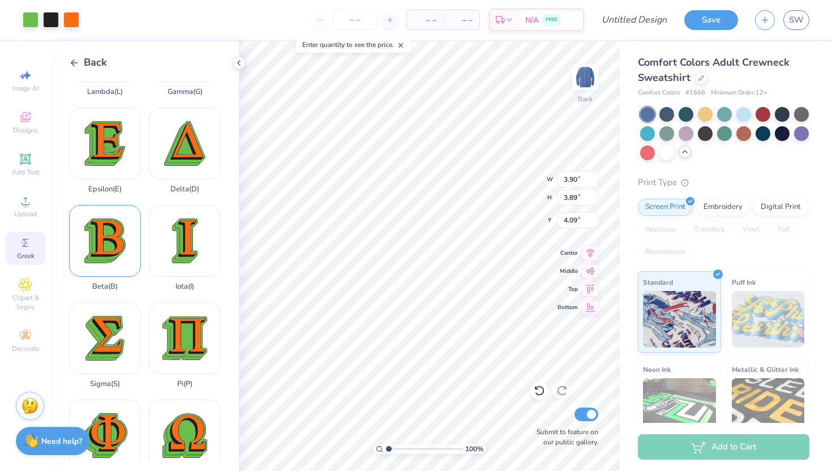
click at [117, 234] on div "Beta ( B )" at bounding box center [105, 248] width 72 height 86
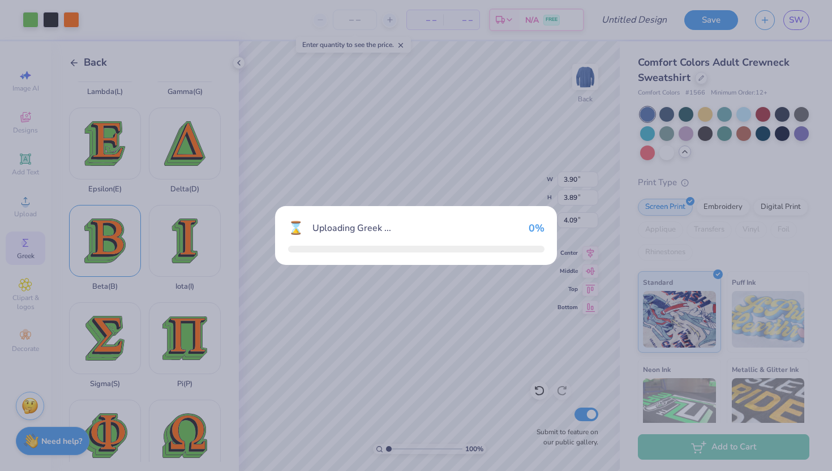
type input "3.61"
type input "3.90"
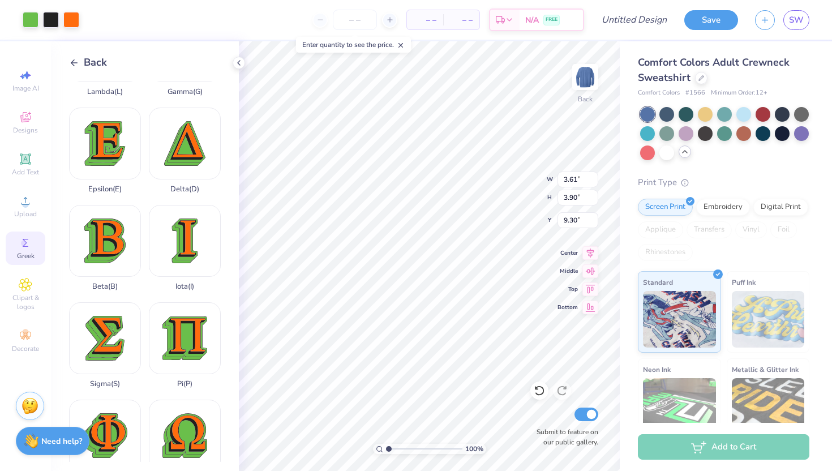
type input "4.08"
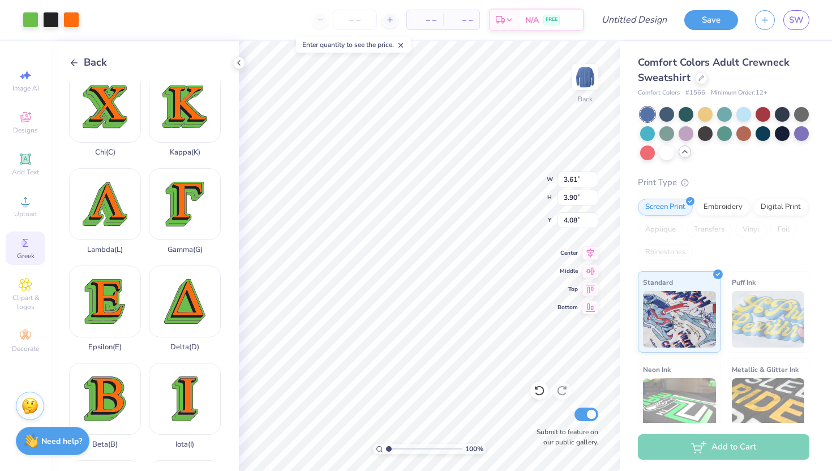
scroll to position [110, 0]
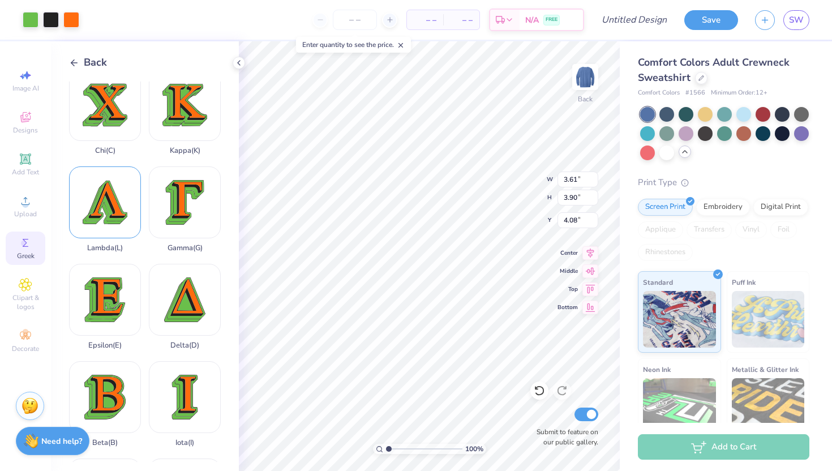
click at [116, 204] on div "Lambda ( L )" at bounding box center [105, 209] width 72 height 86
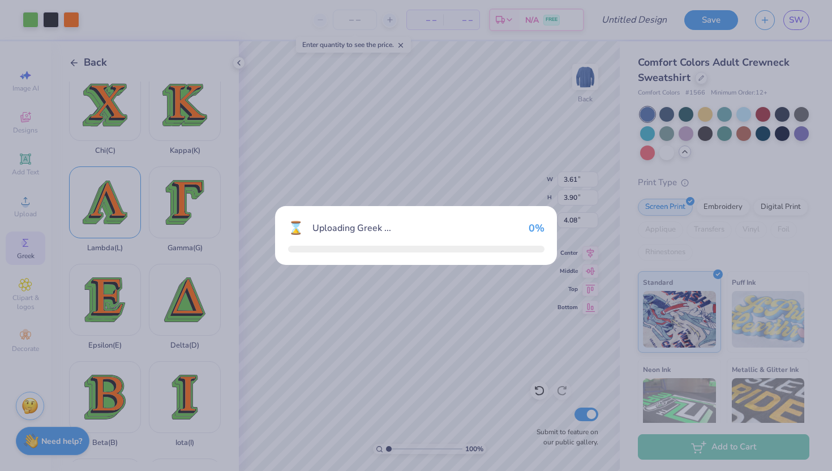
type input "4.07"
type input "3.96"
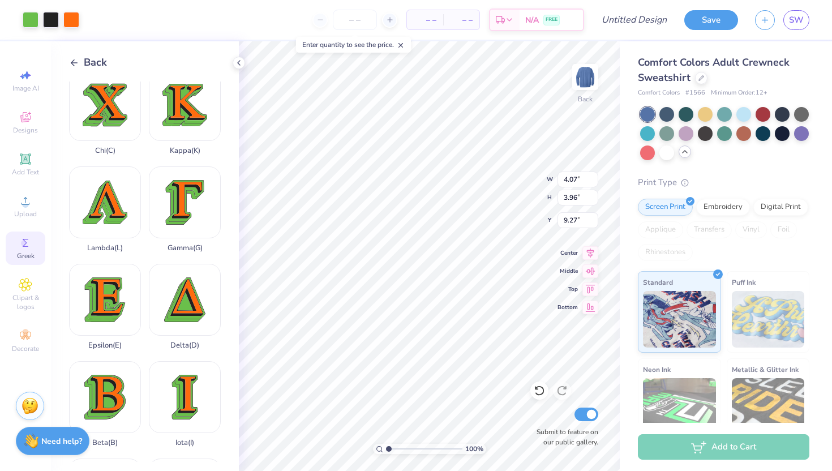
type input "4.02"
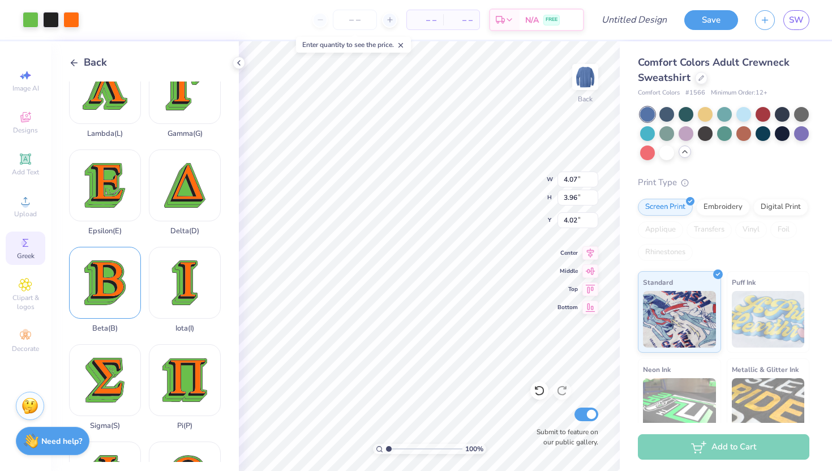
scroll to position [0, 0]
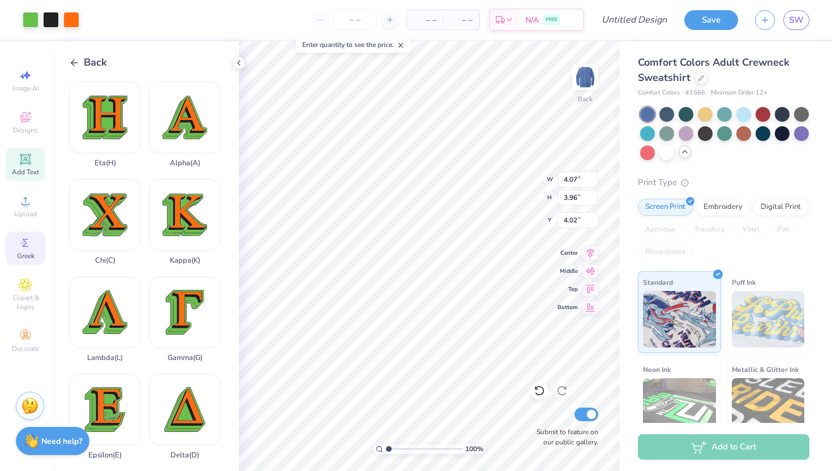
click at [28, 168] on span "Add Text" at bounding box center [25, 172] width 27 height 9
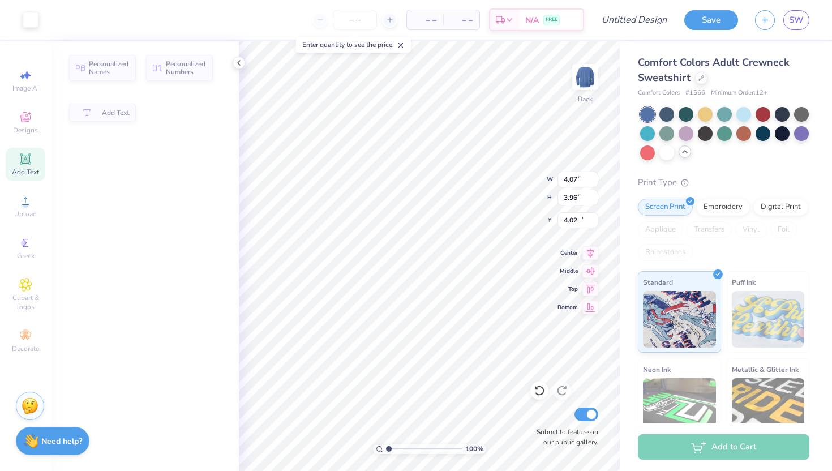
type input "5.81"
type input "1.68"
type input "10.41"
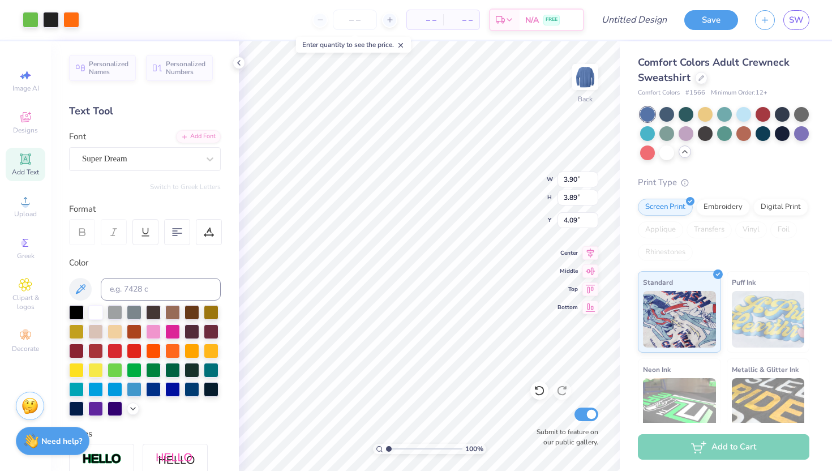
type input "3.89"
type input "3.91"
type input "4.08"
click at [29, 22] on div at bounding box center [31, 19] width 16 height 16
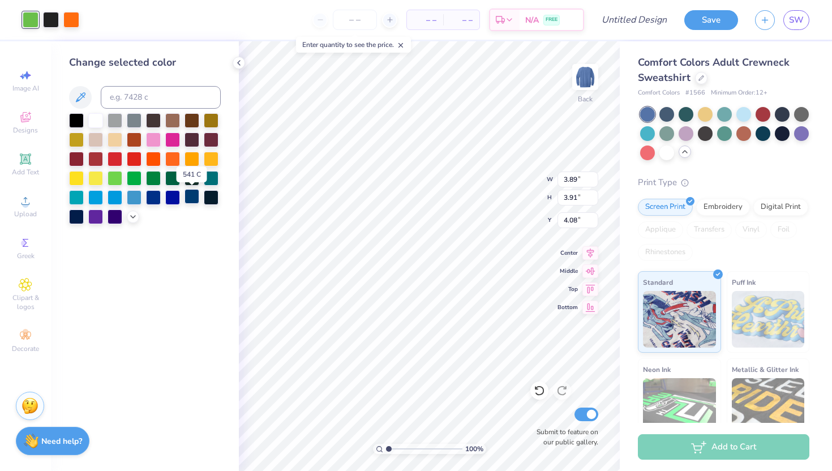
click at [195, 197] on div at bounding box center [192, 196] width 15 height 15
click at [213, 180] on div at bounding box center [211, 177] width 15 height 15
click at [112, 217] on div at bounding box center [115, 215] width 15 height 15
click at [214, 192] on div at bounding box center [211, 196] width 15 height 15
click at [115, 195] on div at bounding box center [115, 196] width 15 height 15
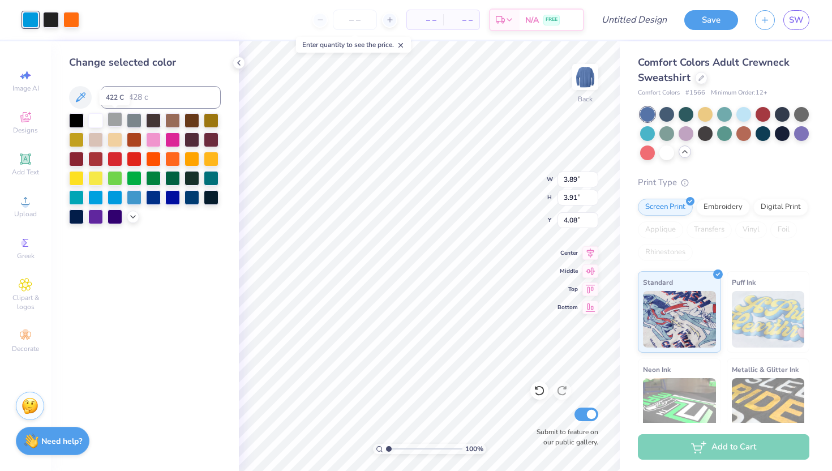
click at [117, 117] on div at bounding box center [115, 119] width 15 height 15
click at [130, 119] on div at bounding box center [134, 119] width 15 height 15
click at [117, 120] on div at bounding box center [115, 119] width 15 height 15
click at [76, 116] on div at bounding box center [76, 119] width 15 height 15
click at [79, 24] on div at bounding box center [71, 19] width 16 height 16
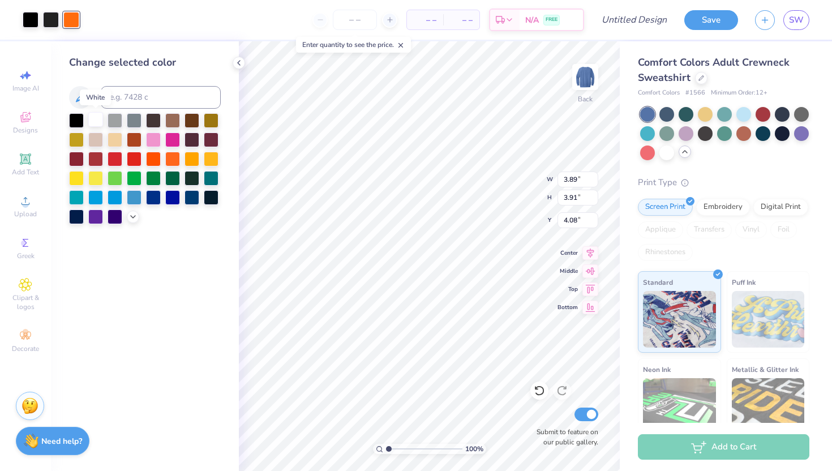
click at [99, 117] on div at bounding box center [95, 119] width 15 height 15
type input "3.61"
type input "3.90"
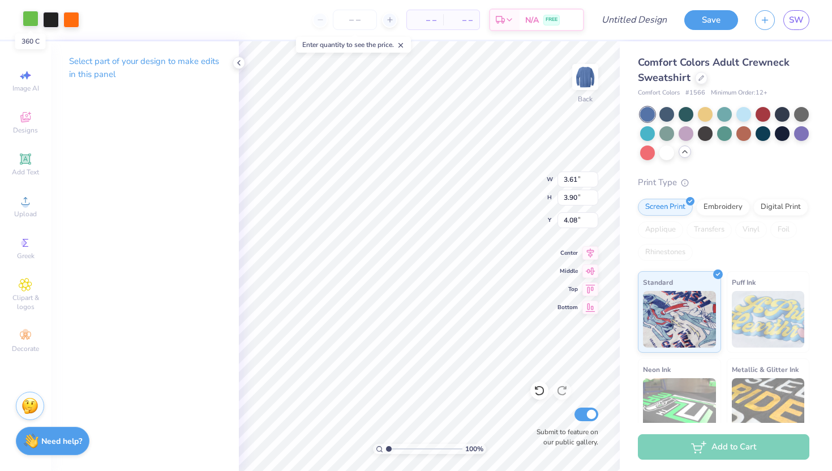
click at [34, 22] on div at bounding box center [31, 19] width 16 height 16
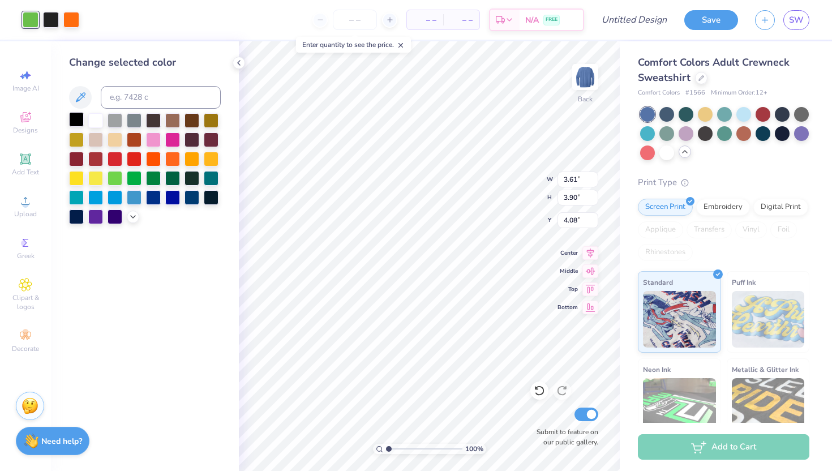
click at [72, 116] on div at bounding box center [76, 119] width 15 height 15
click at [72, 25] on div at bounding box center [71, 19] width 16 height 16
click at [72, 22] on div at bounding box center [71, 20] width 16 height 16
click at [92, 119] on div at bounding box center [95, 119] width 15 height 15
type input "4.07"
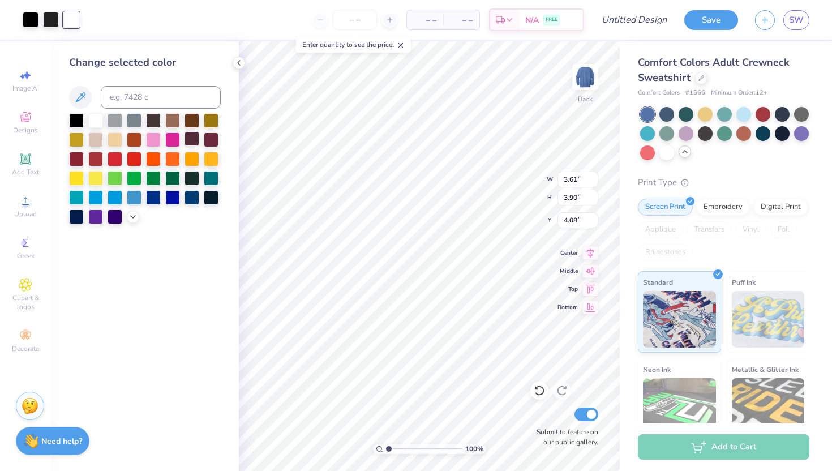
type input "3.96"
type input "4.02"
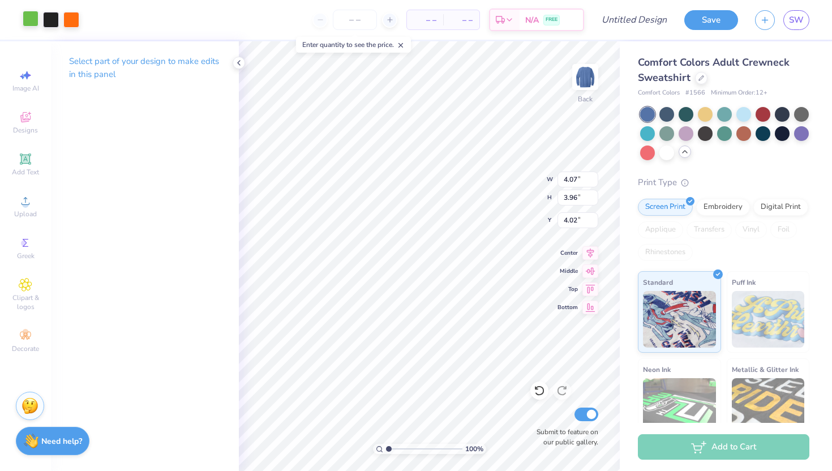
click at [25, 18] on div at bounding box center [31, 19] width 16 height 16
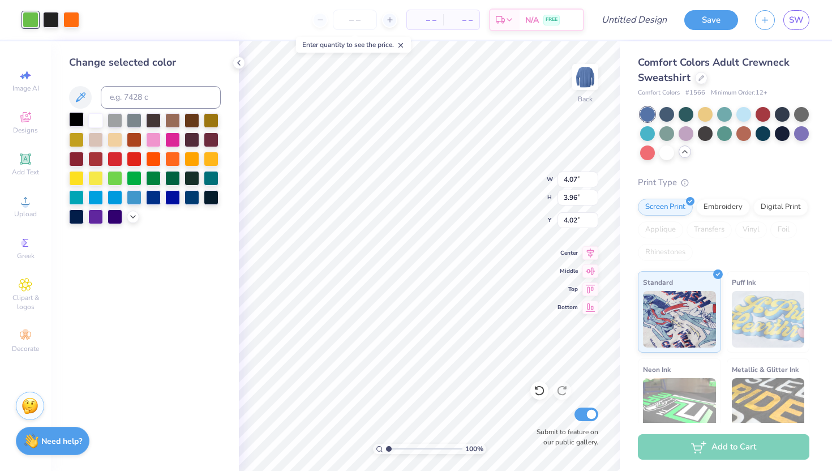
click at [72, 121] on div at bounding box center [76, 119] width 15 height 15
click at [71, 25] on div at bounding box center [71, 19] width 16 height 16
click at [99, 121] on div at bounding box center [95, 119] width 15 height 15
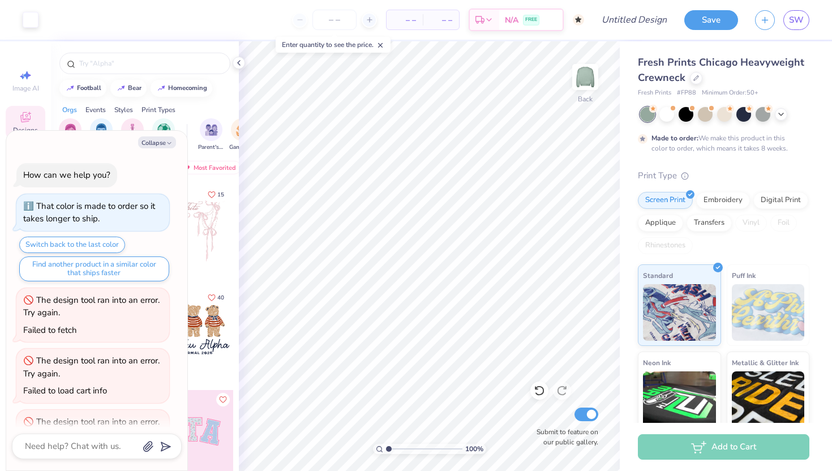
scroll to position [340, 0]
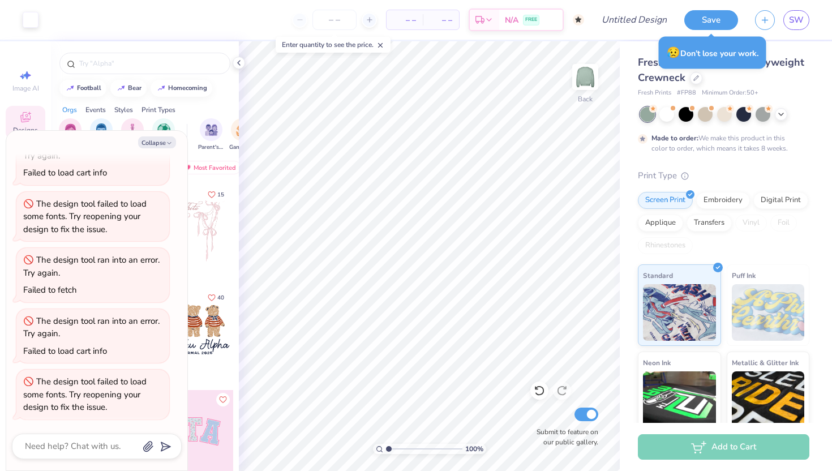
type textarea "x"
